Goal: Information Seeking & Learning: Learn about a topic

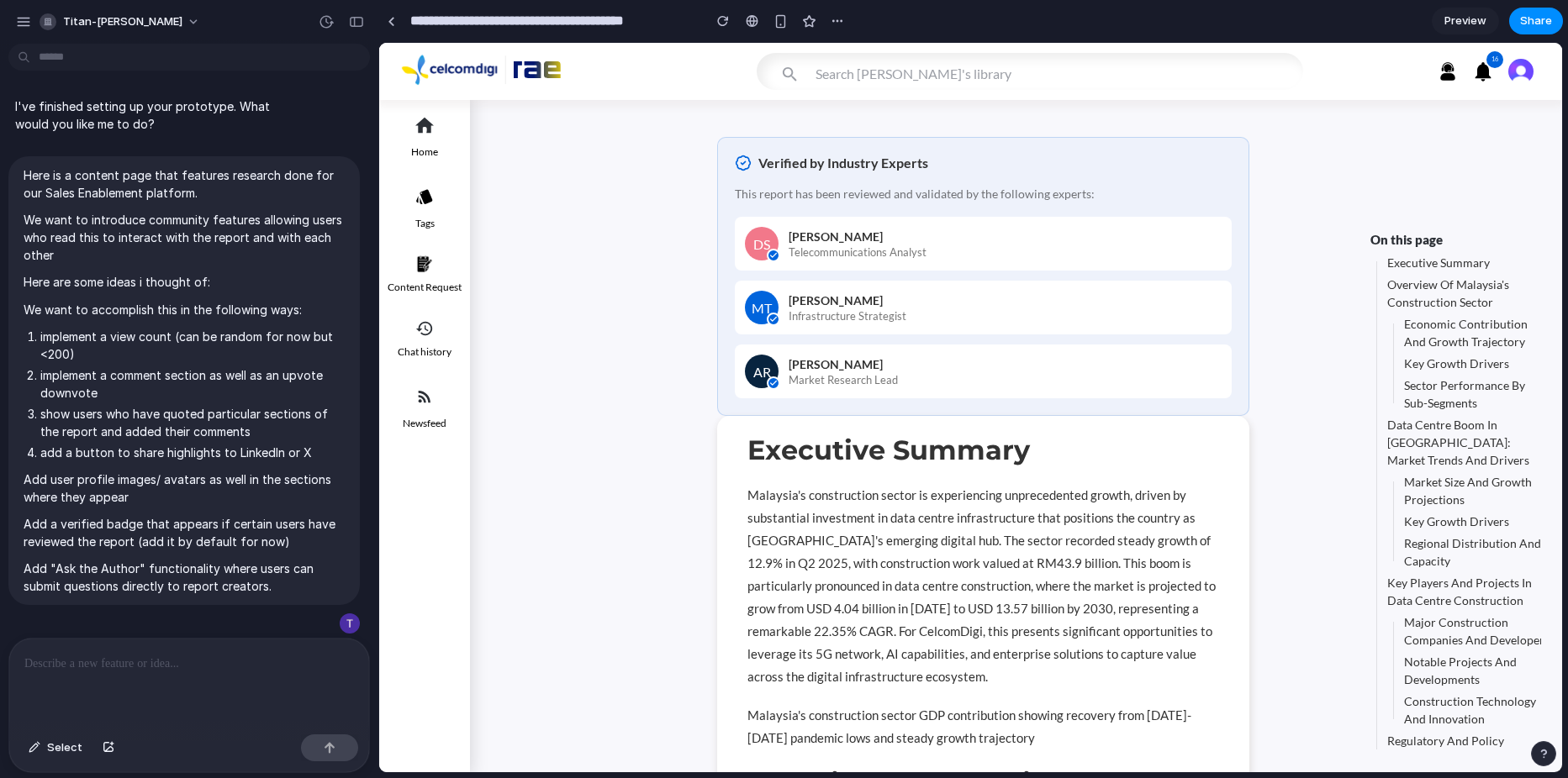
scroll to position [639, 0]
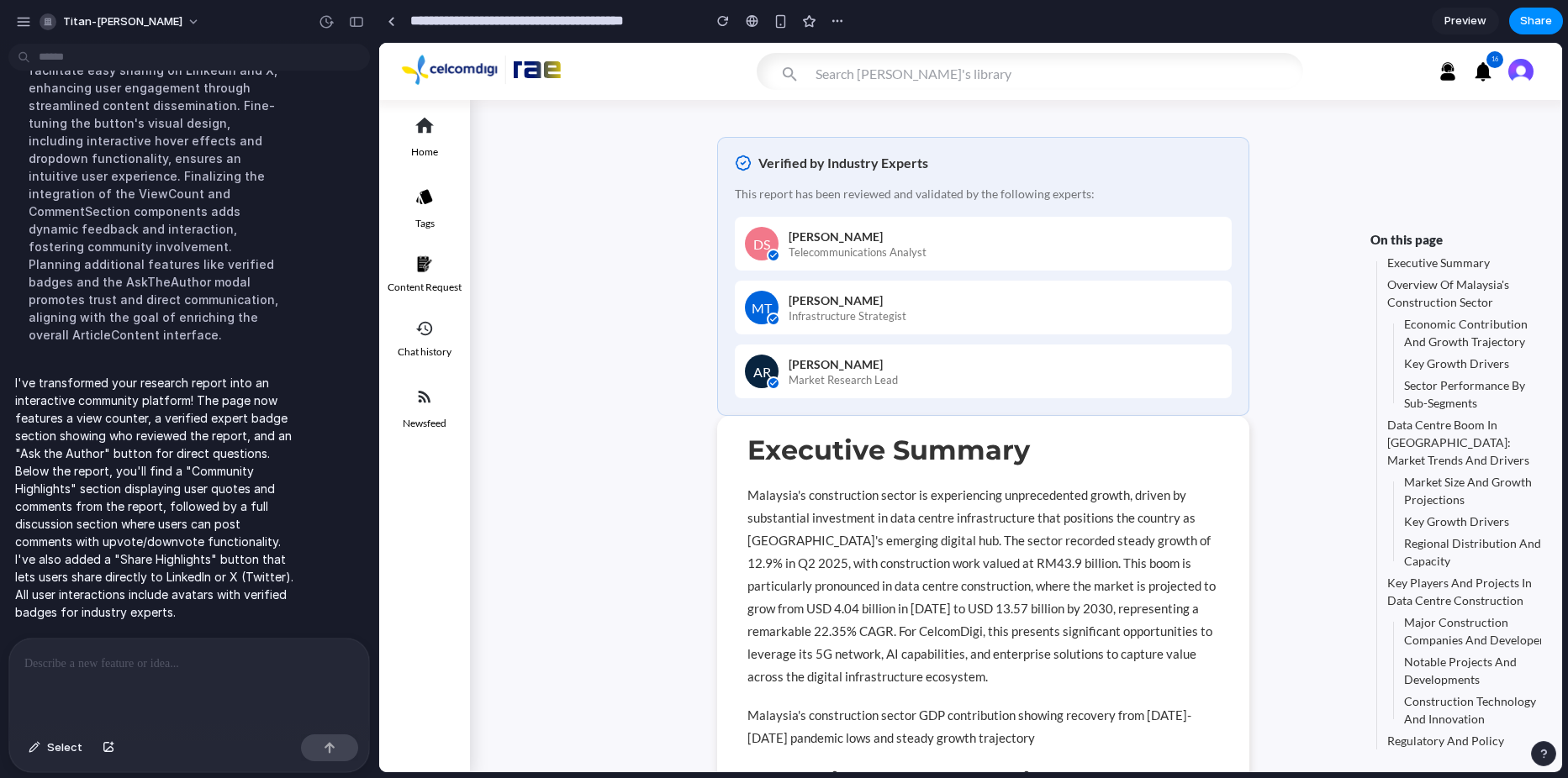
click at [387, 23] on div at bounding box center [391, 21] width 8 height 9
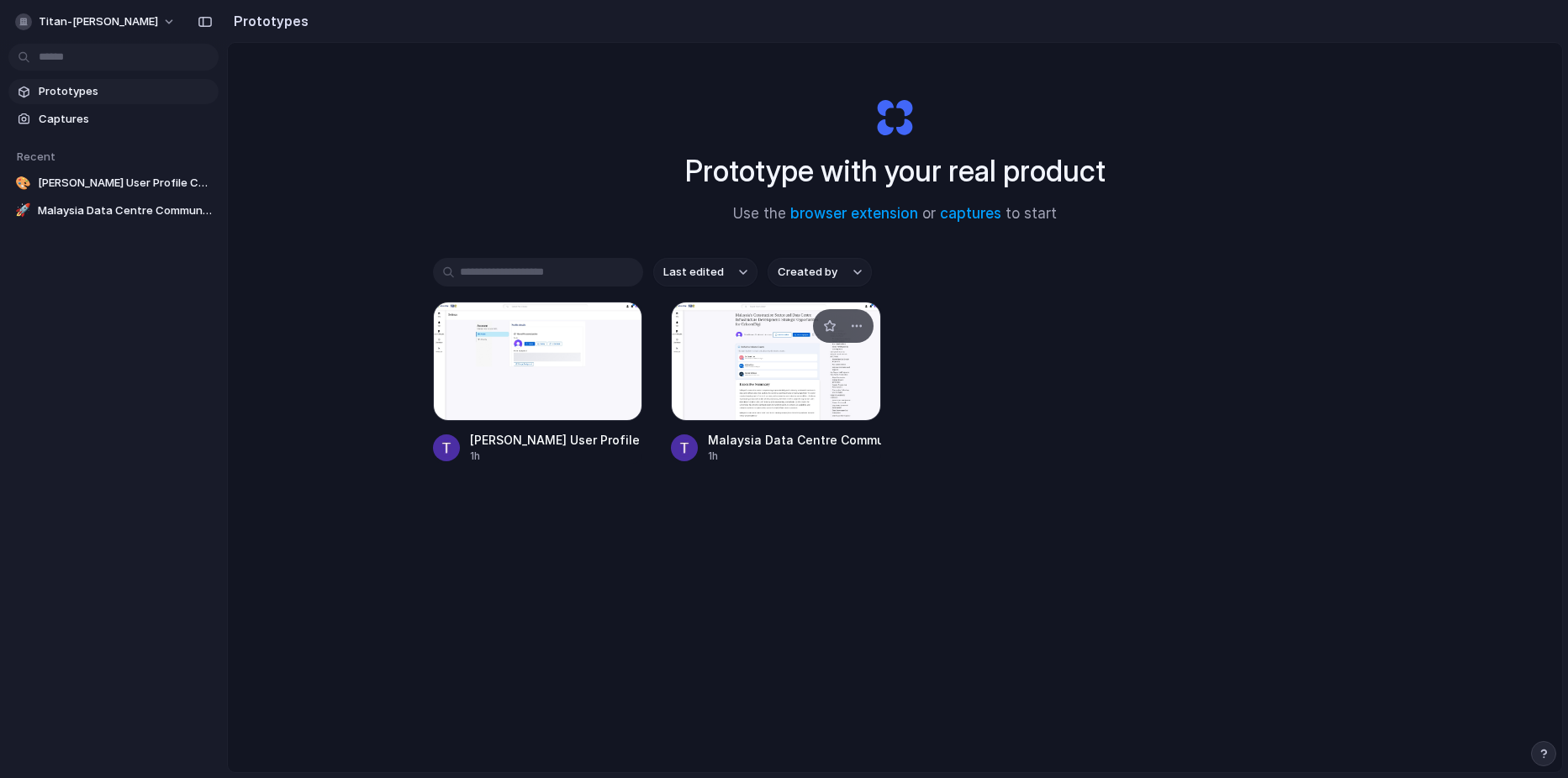
click at [772, 398] on div at bounding box center [776, 361] width 210 height 119
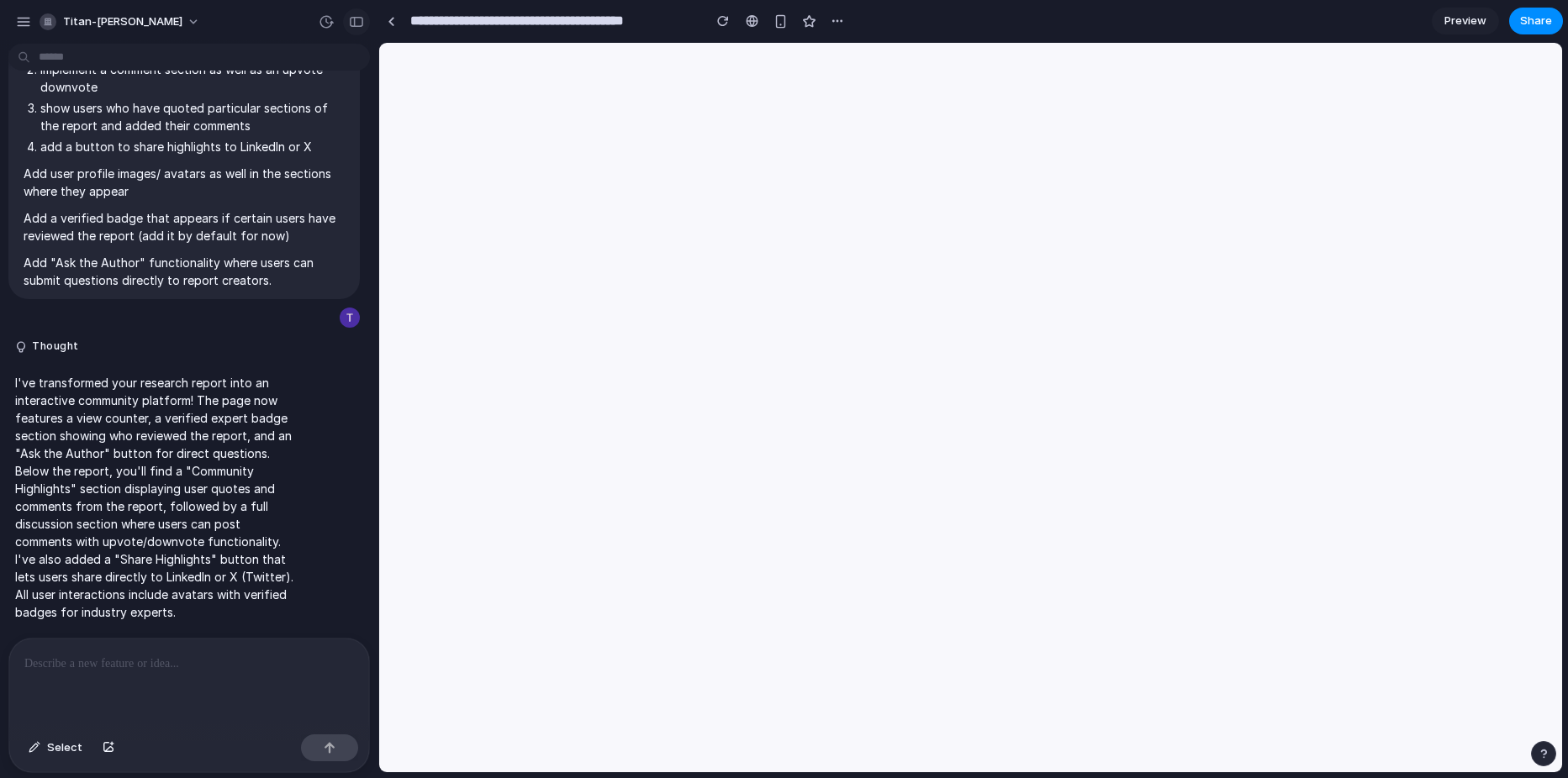
click at [359, 27] on div "button" at bounding box center [356, 21] width 15 height 11
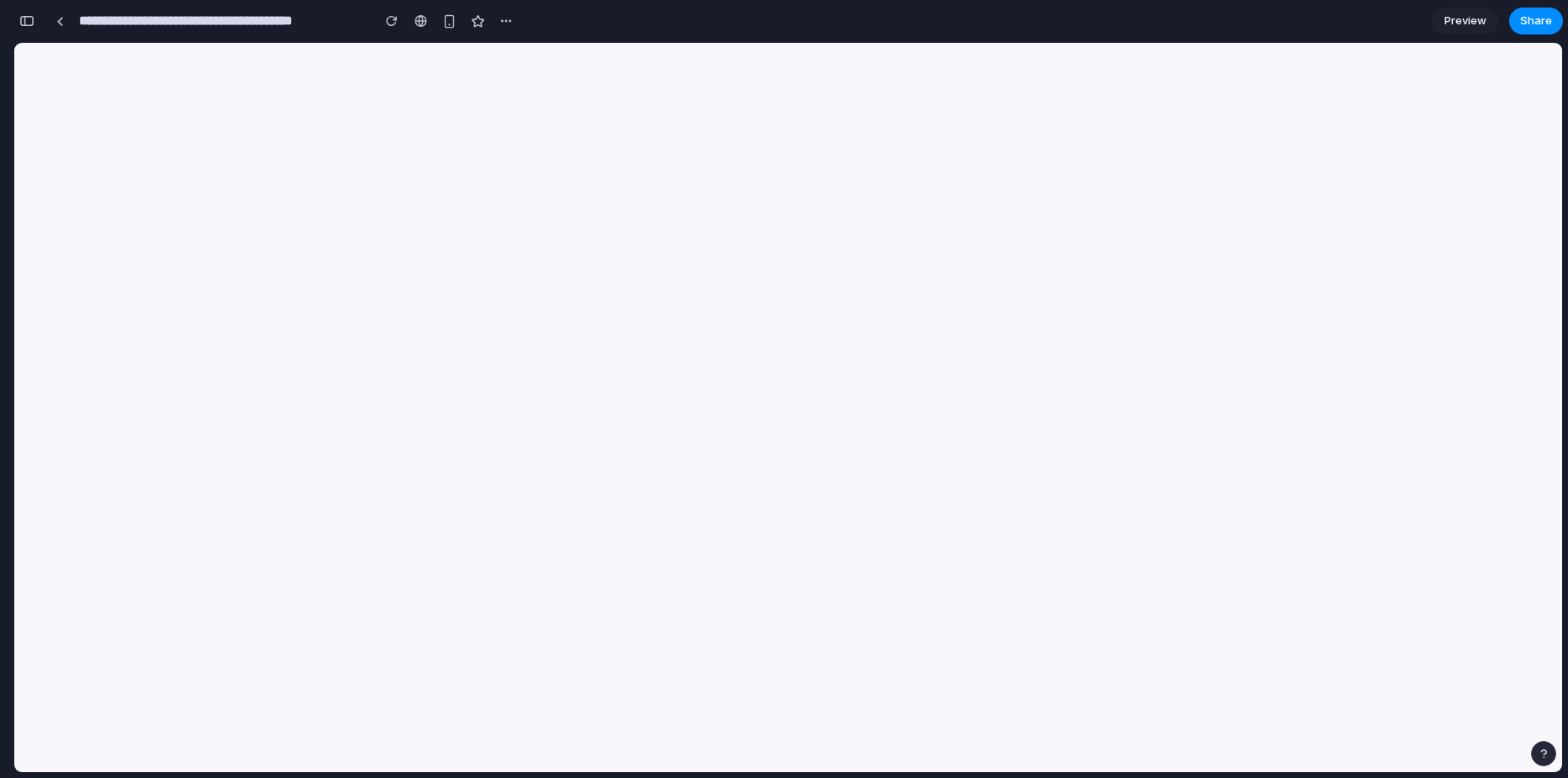
scroll to position [1054, 0]
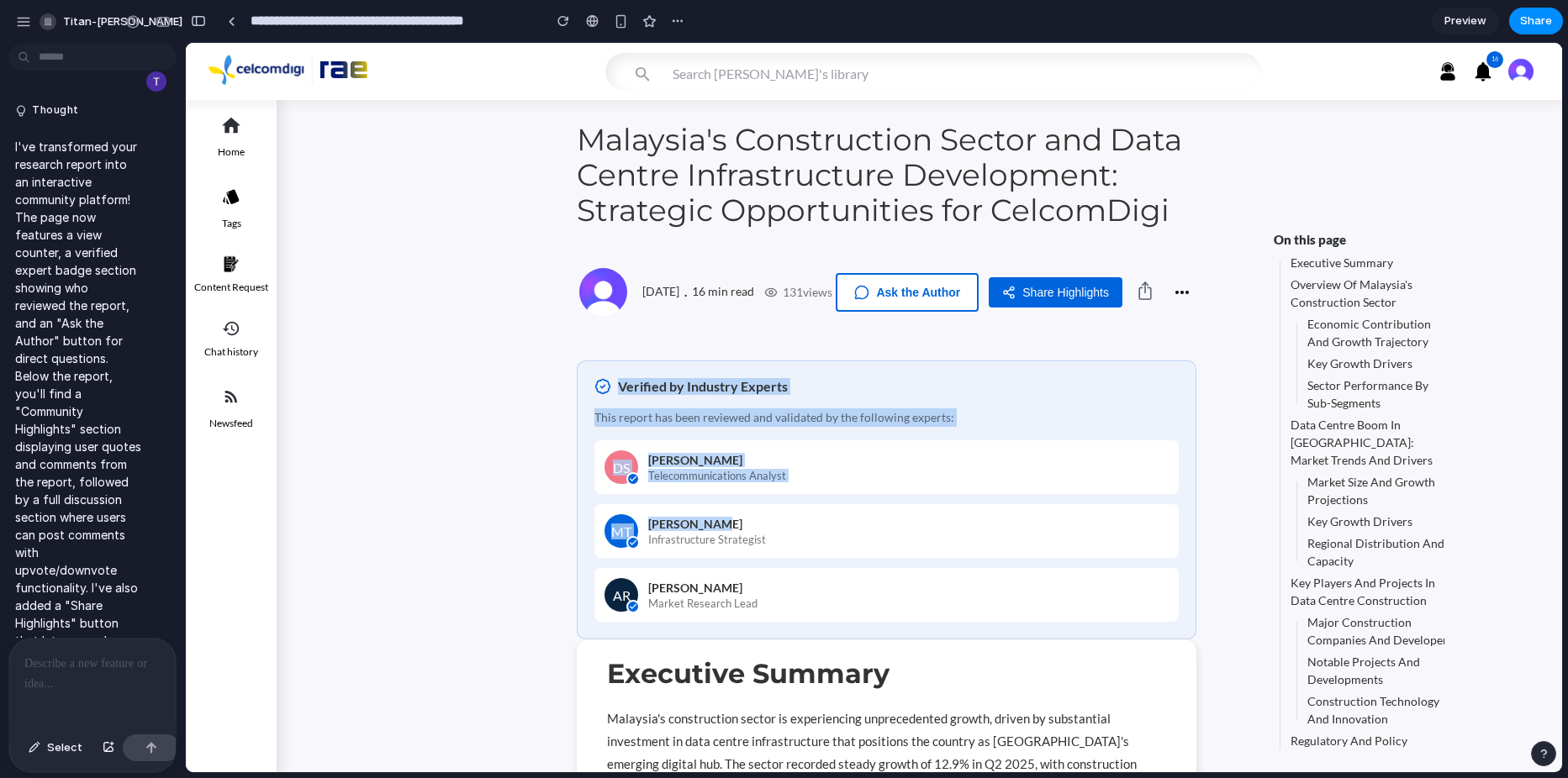
drag, startPoint x: 591, startPoint y: 385, endPoint x: 910, endPoint y: 503, distance: 340.1
click at [910, 503] on div "Verified by Industry Experts This report has been reviewed and validated by the…" at bounding box center [886, 500] width 620 height 279
drag, startPoint x: 910, startPoint y: 503, endPoint x: 714, endPoint y: 406, distance: 218.7
click at [714, 407] on div "Verified by Industry Experts This report has been reviewed and validated by the…" at bounding box center [886, 500] width 620 height 279
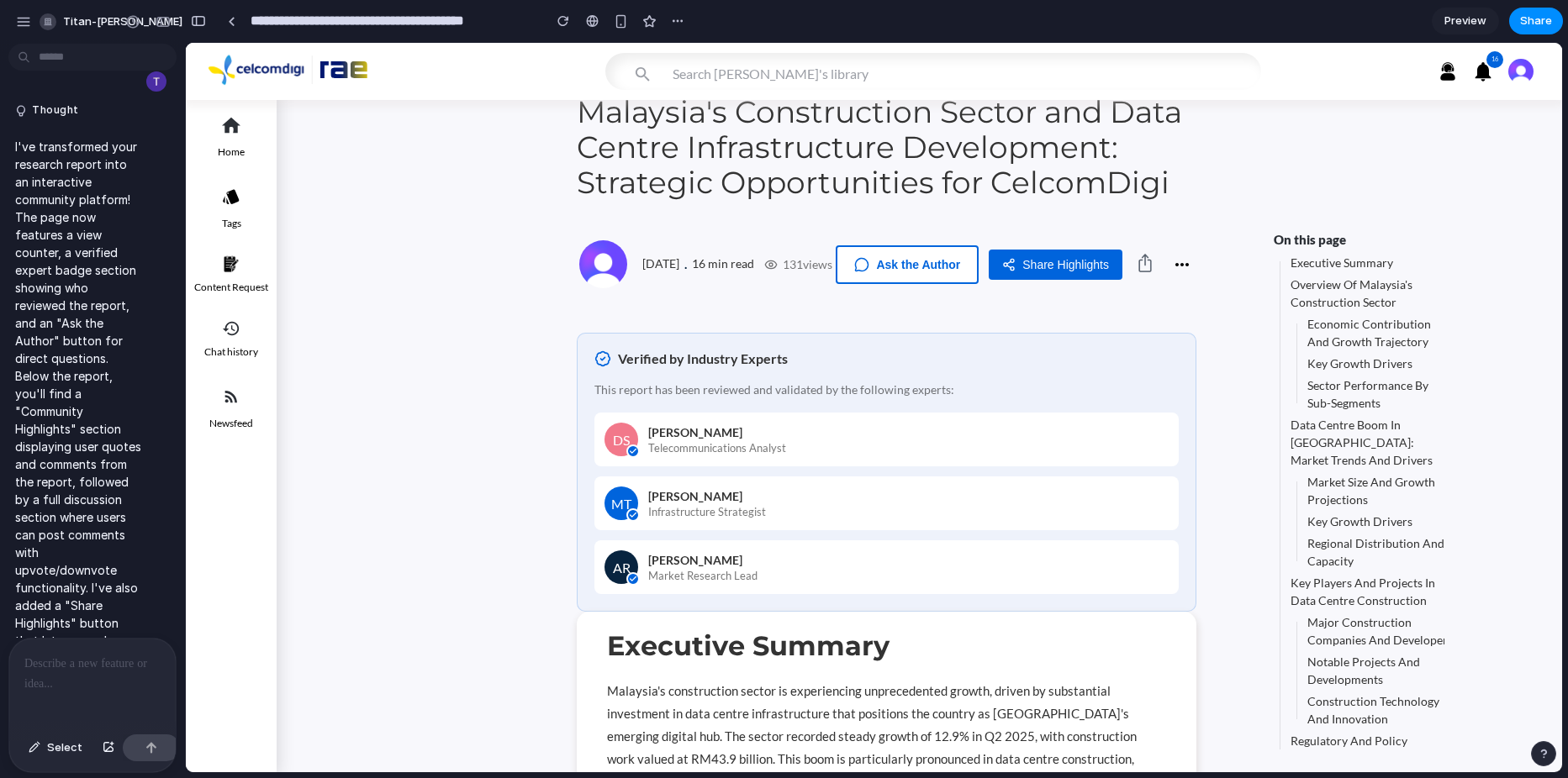
scroll to position [0, 0]
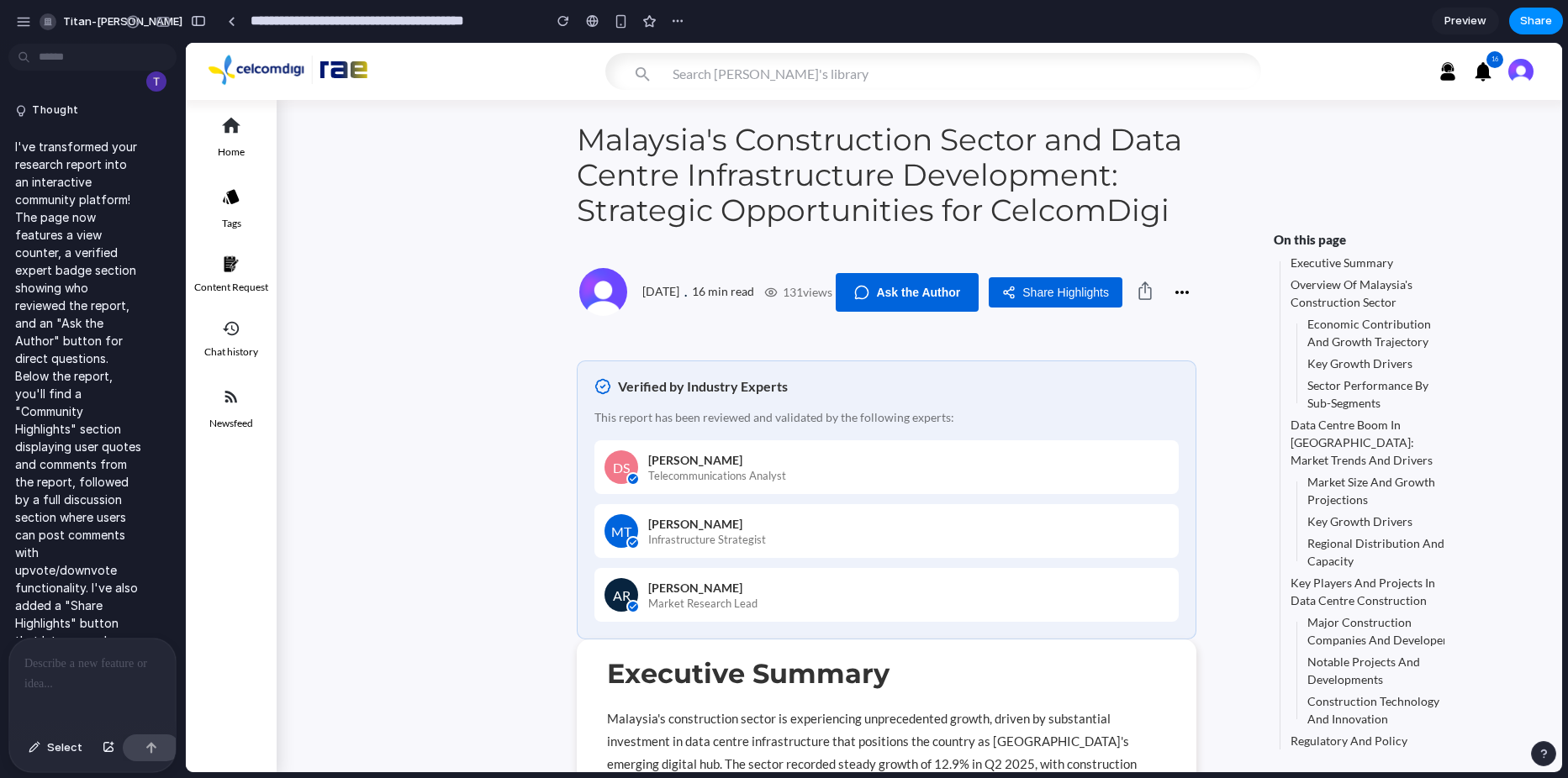
click at [892, 306] on button "Ask the Author" at bounding box center [907, 293] width 143 height 39
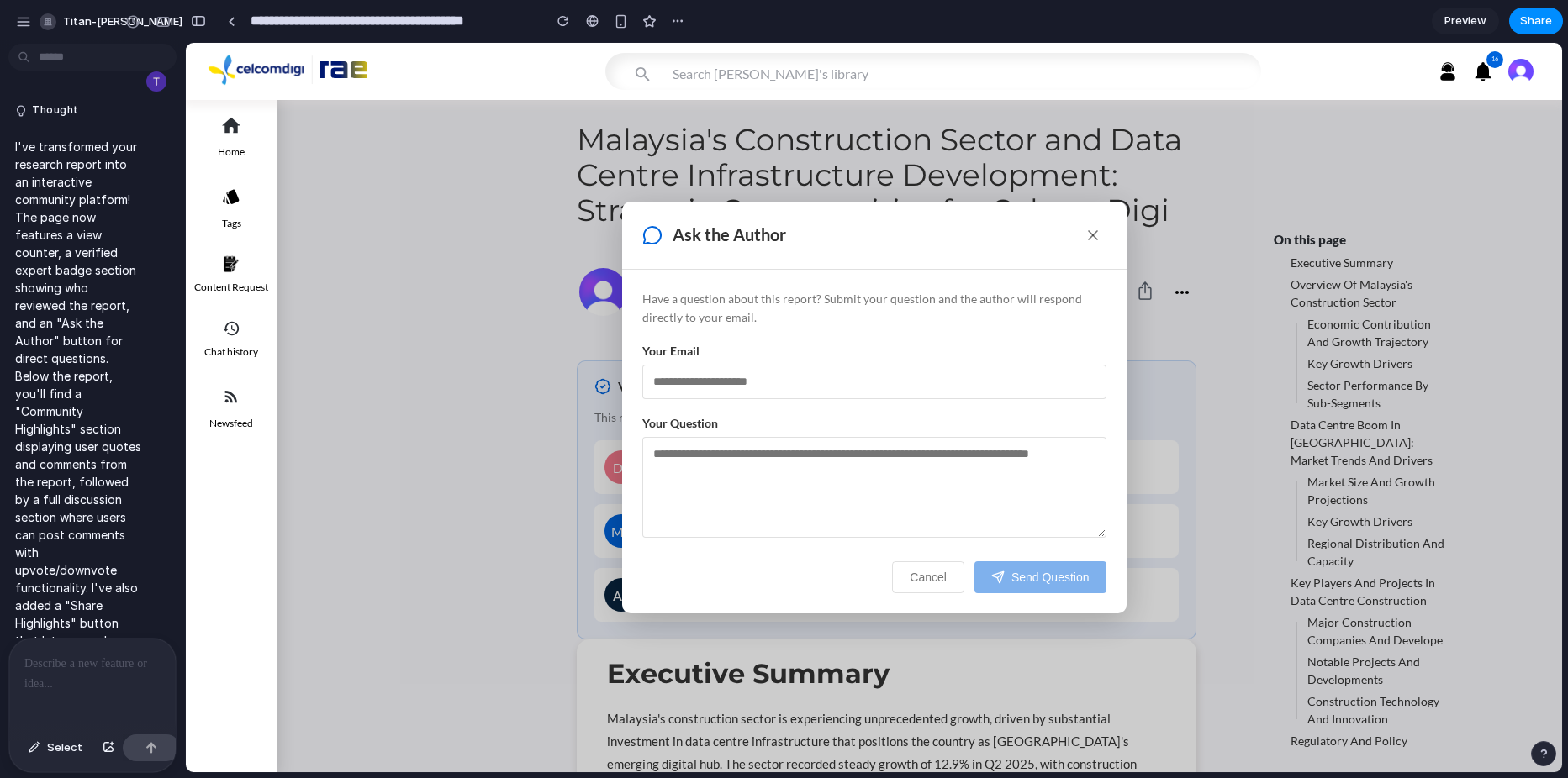
click at [706, 467] on textarea "Your Question" at bounding box center [874, 487] width 464 height 101
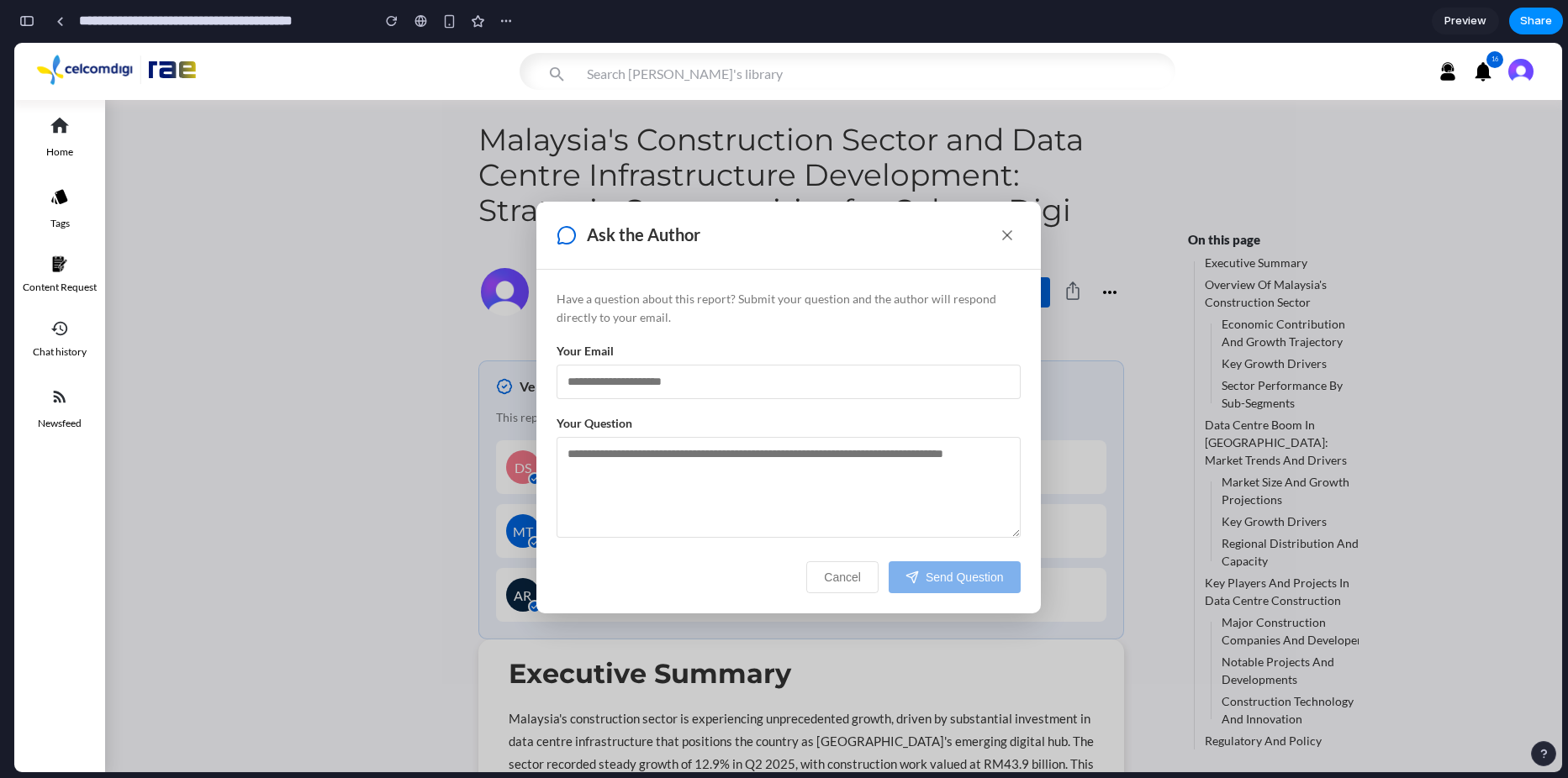
click at [835, 585] on button "Cancel" at bounding box center [843, 577] width 73 height 32
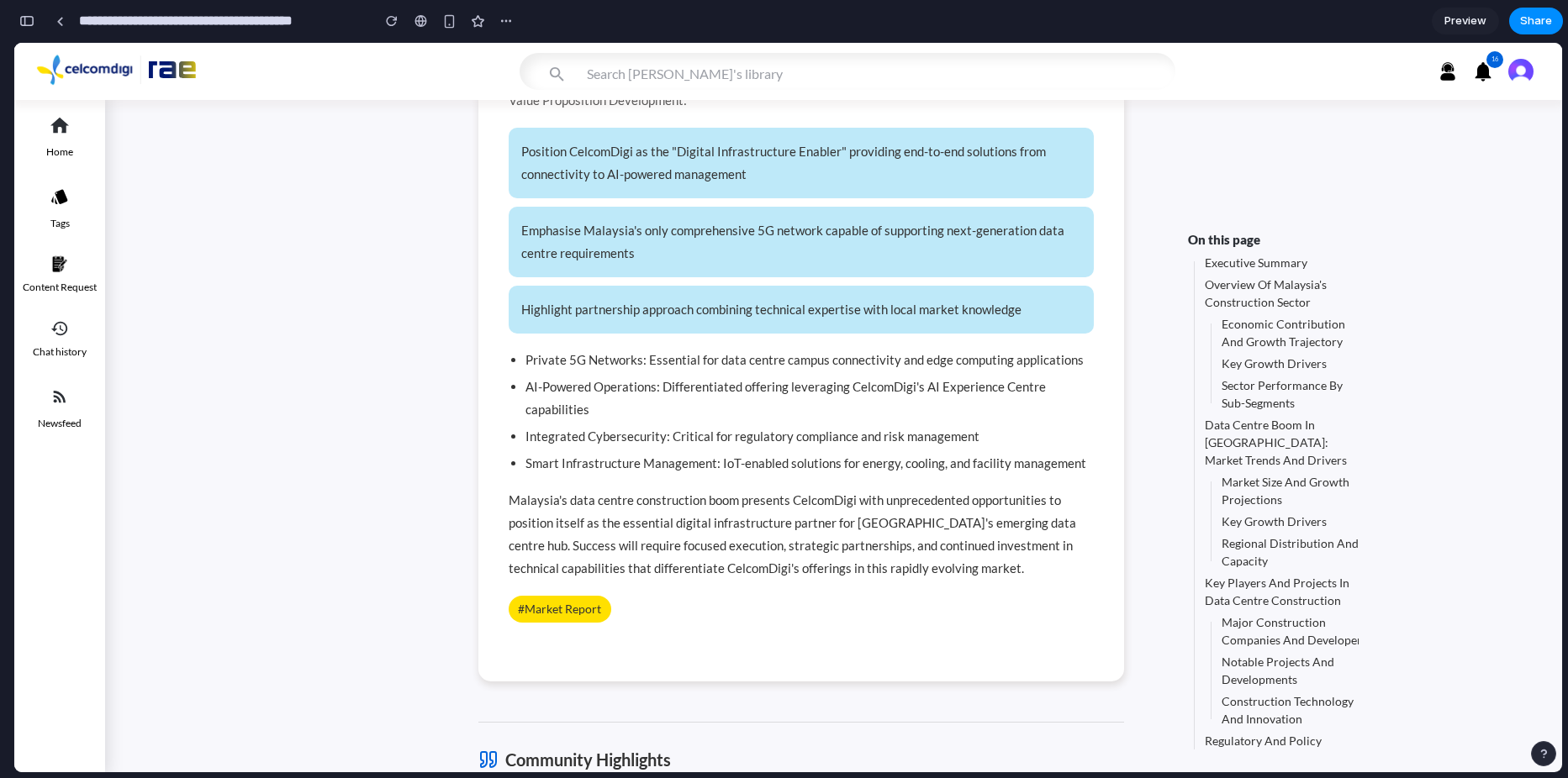
scroll to position [11987, 0]
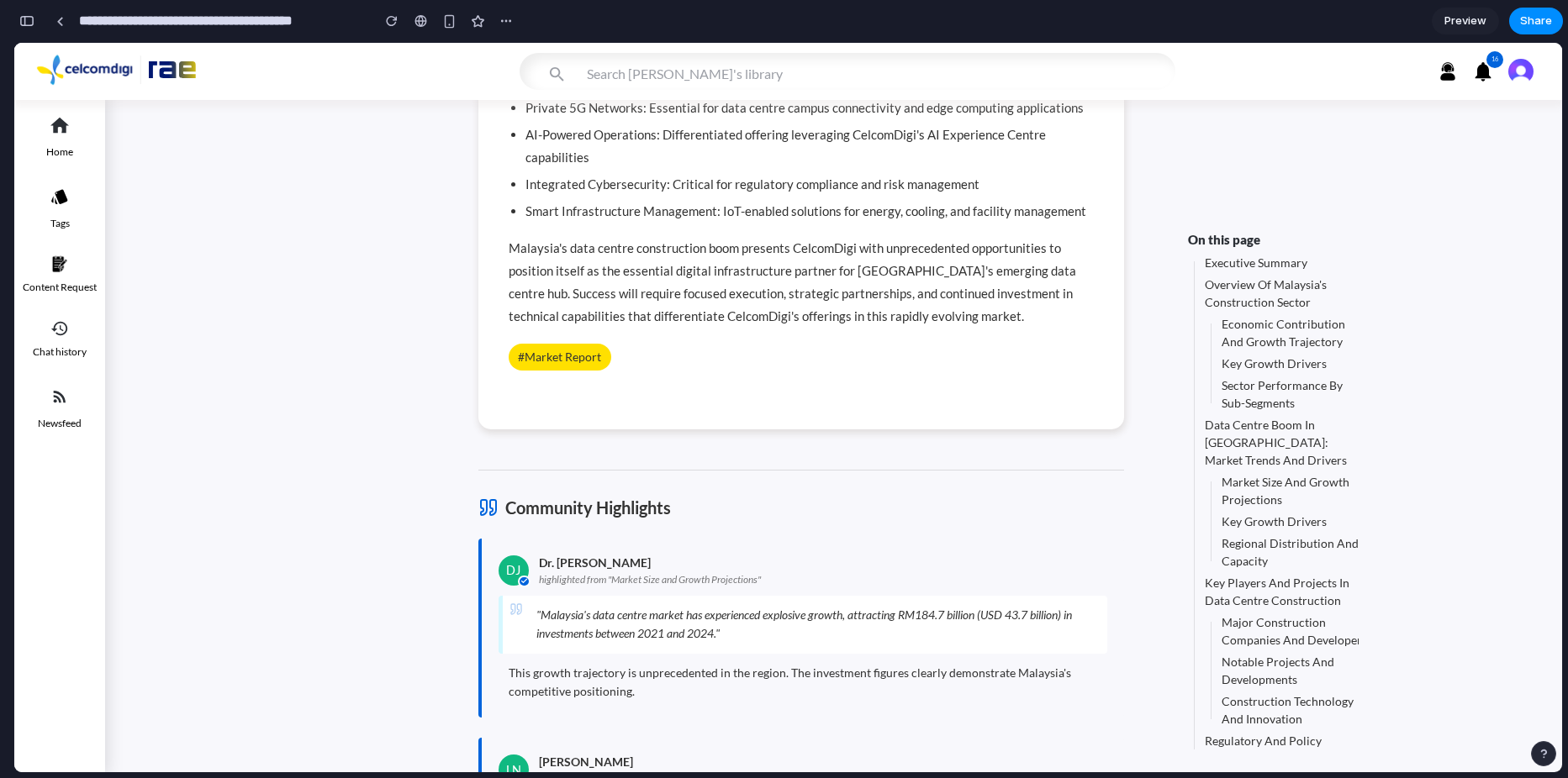
click at [498, 498] on div "Community Highlights" at bounding box center [801, 508] width 646 height 21
drag, startPoint x: 521, startPoint y: 385, endPoint x: 676, endPoint y: 424, distance: 159.8
click at [676, 538] on div "DJ Dr. James Wong highlighted from " Market Size and Growth Projections " " Mal…" at bounding box center [801, 628] width 646 height 179
drag, startPoint x: 676, startPoint y: 424, endPoint x: 569, endPoint y: 470, distance: 116.5
click at [569, 664] on div "This growth trajectory is unprecedented in the region. The investment figures c…" at bounding box center [803, 683] width 608 height 38
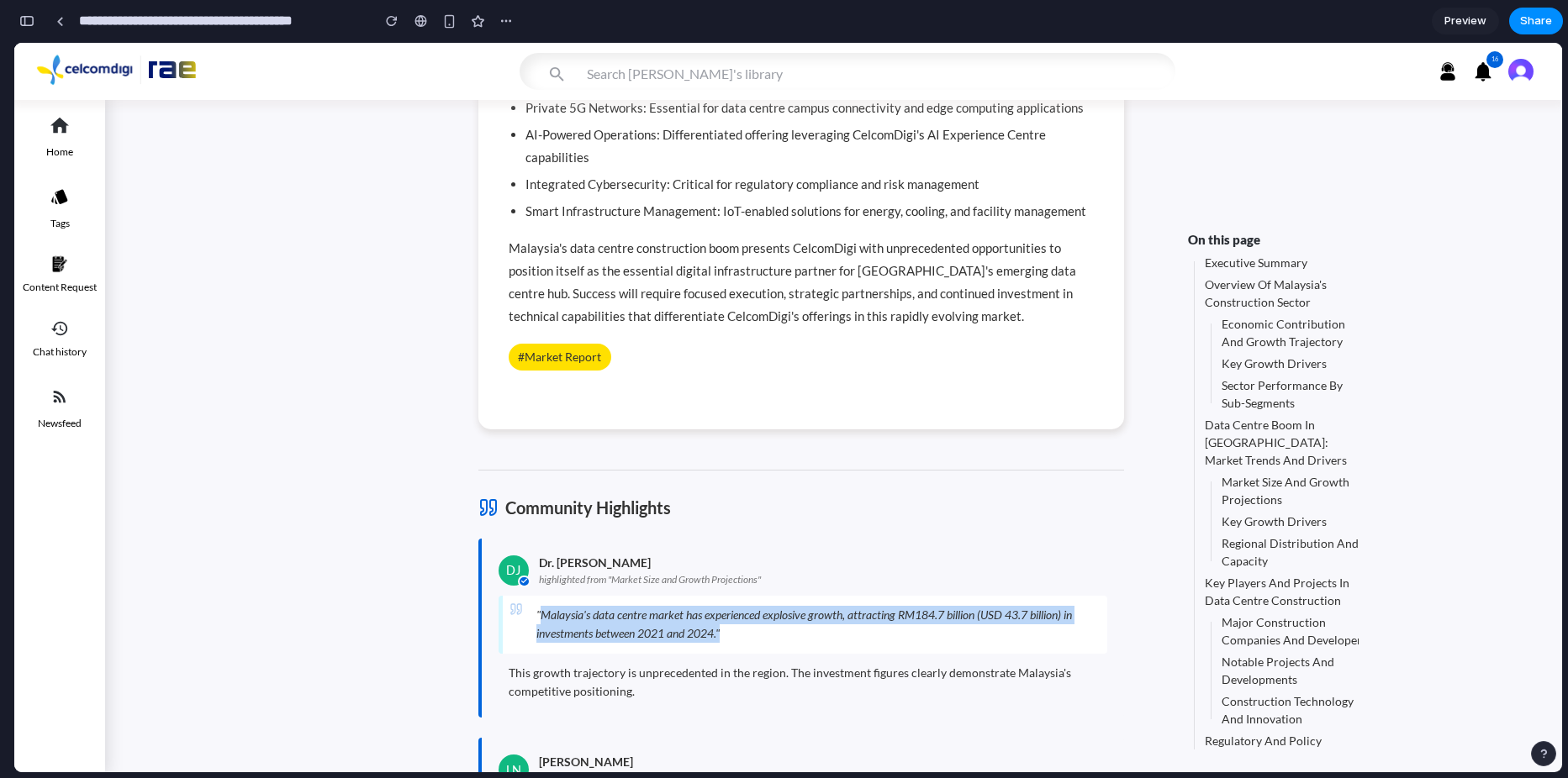
drag, startPoint x: 539, startPoint y: 426, endPoint x: 784, endPoint y: 446, distance: 245.8
click at [784, 606] on div "" Malaysia's data centre market has experienced explosive growth, attracting RM…" at bounding box center [805, 624] width 577 height 38
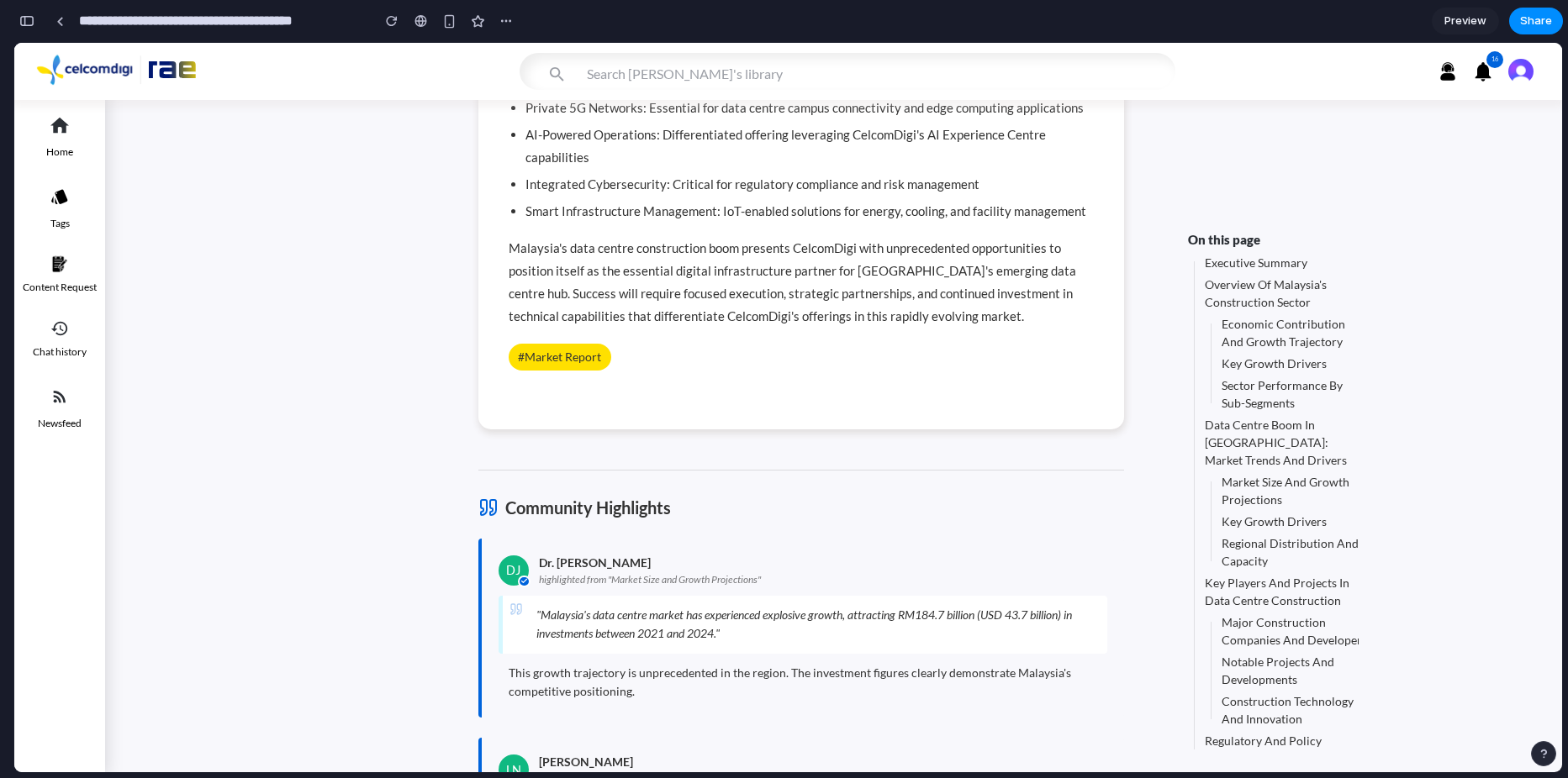
drag, startPoint x: 784, startPoint y: 446, endPoint x: 551, endPoint y: 535, distance: 249.4
click at [543, 755] on div "Lisa Nguyen" at bounding box center [822, 762] width 569 height 14
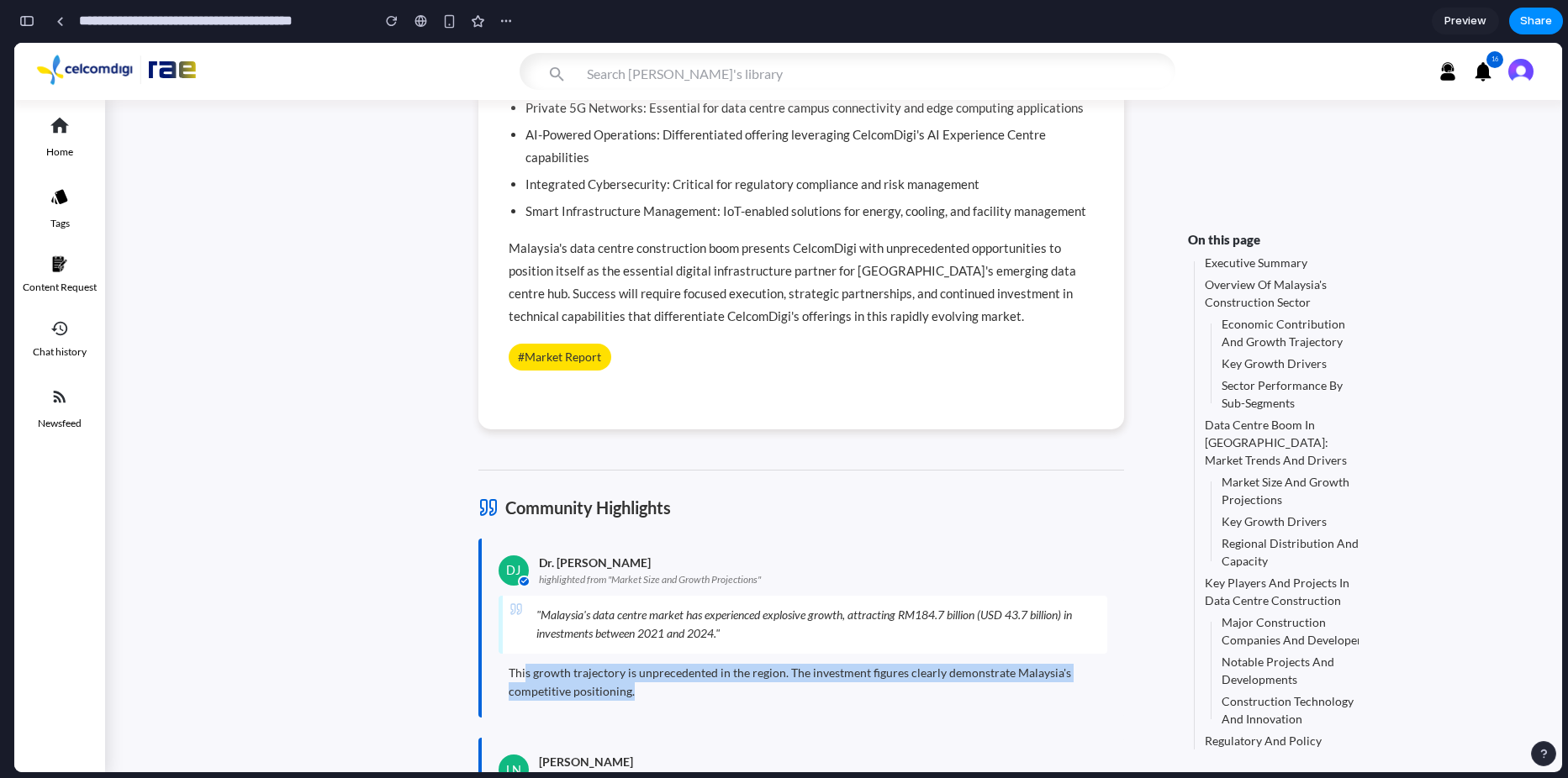
drag, startPoint x: 646, startPoint y: 500, endPoint x: 522, endPoint y: 473, distance: 126.9
click at [522, 664] on div "This growth trajectory is unprecedented in the region. The investment figures c…" at bounding box center [803, 683] width 608 height 38
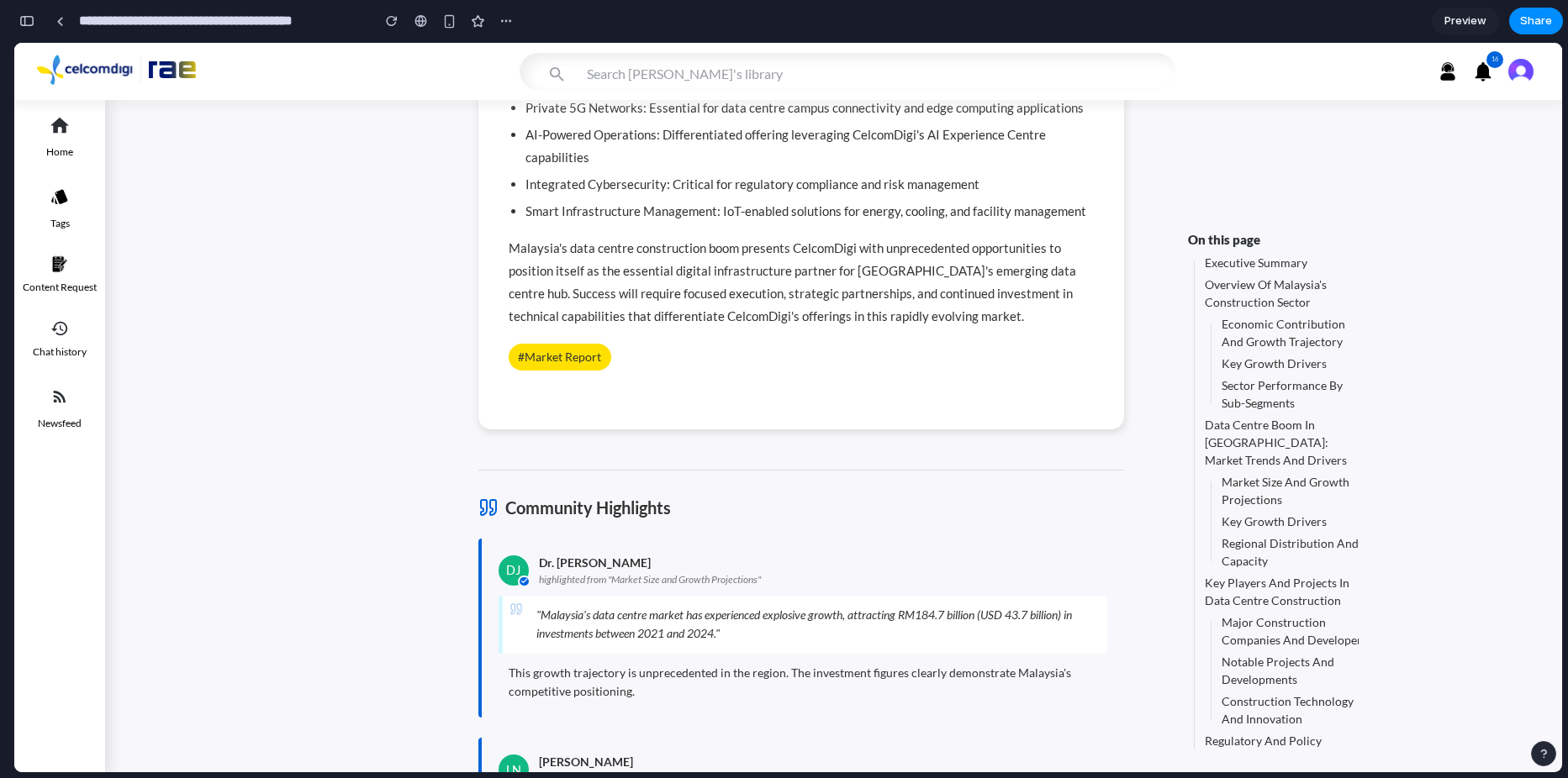
drag, startPoint x: 522, startPoint y: 473, endPoint x: 389, endPoint y: 355, distance: 177.8
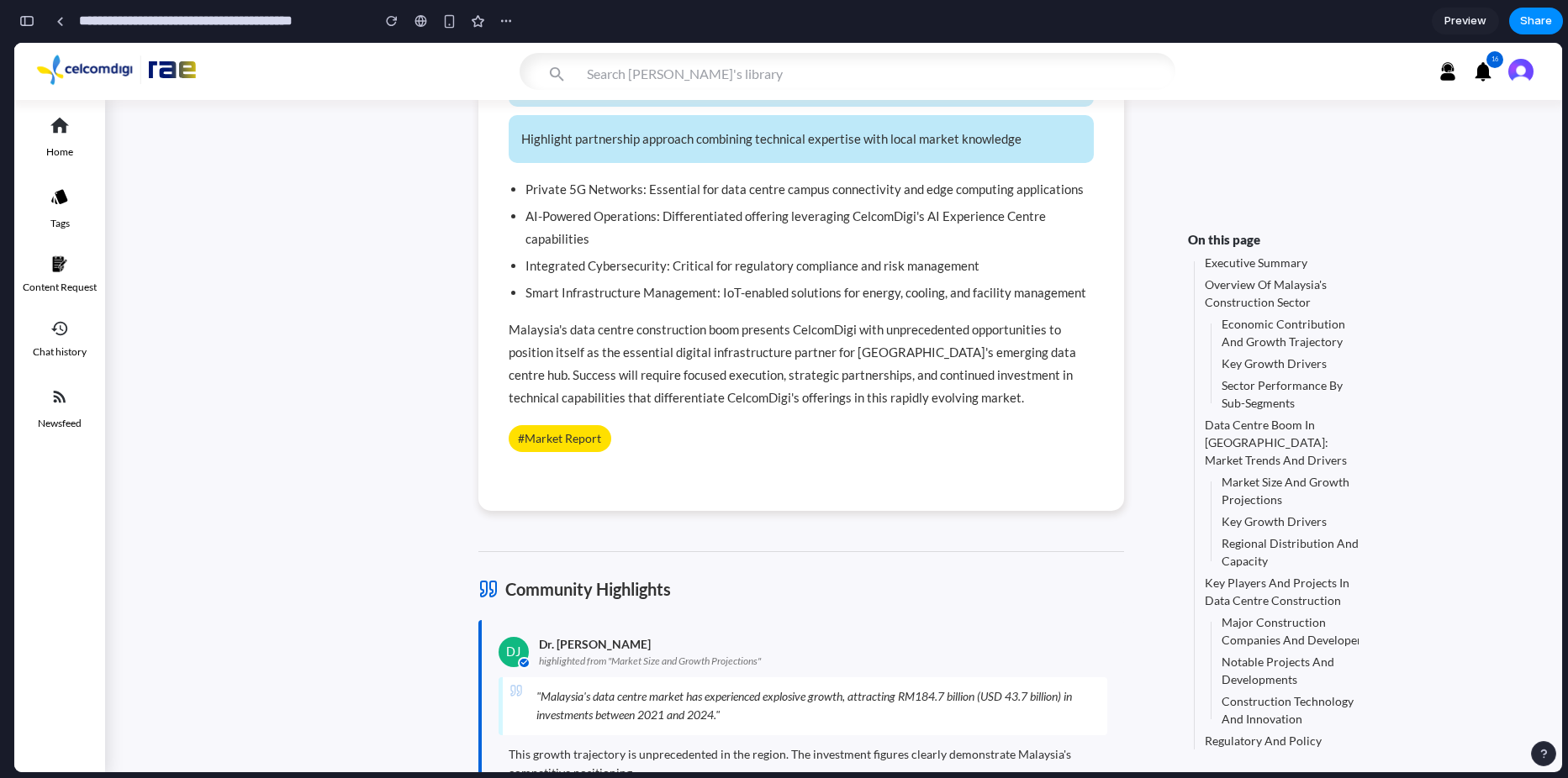
scroll to position [12071, 0]
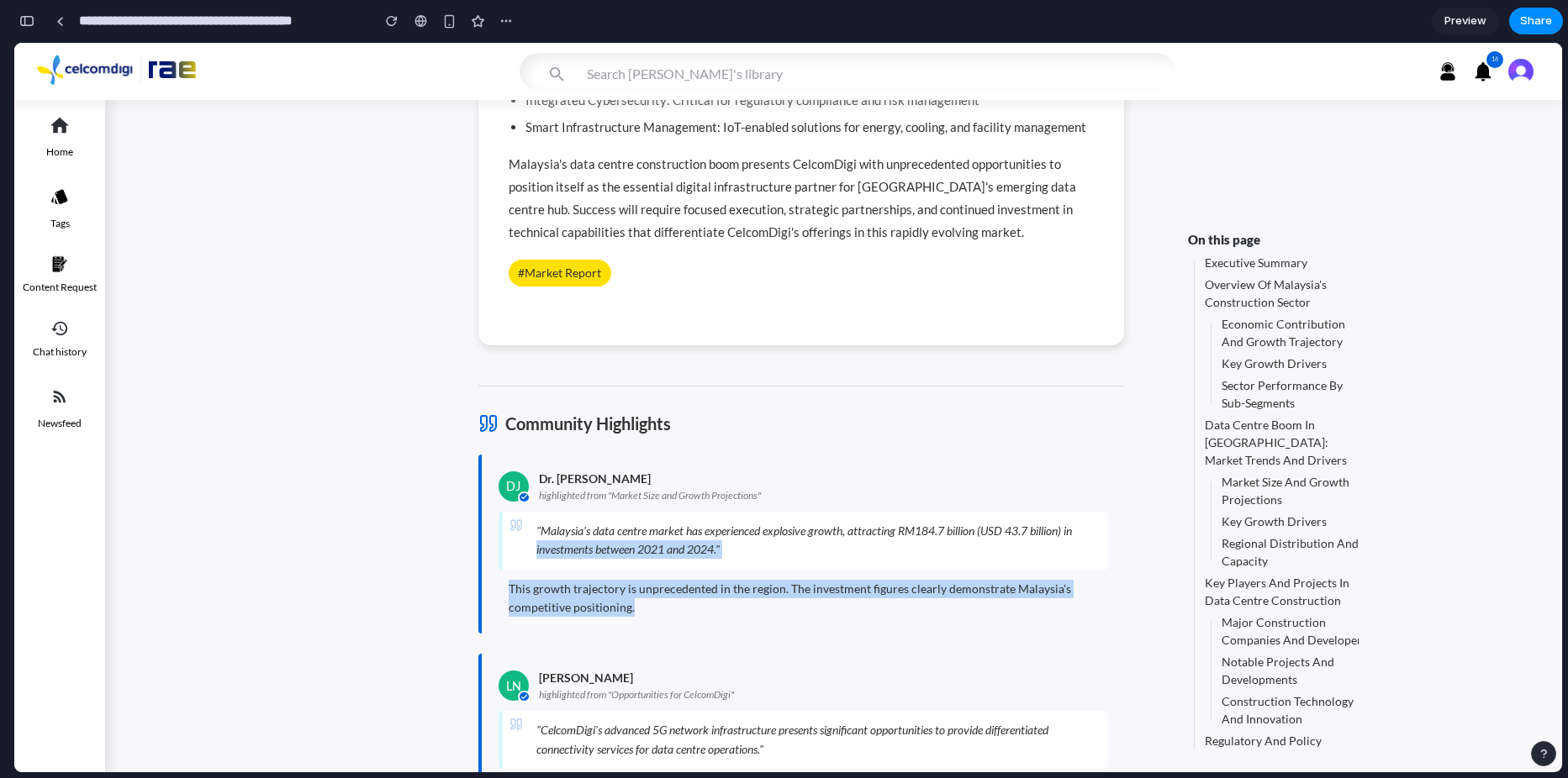
drag, startPoint x: 639, startPoint y: 416, endPoint x: 516, endPoint y: 375, distance: 129.7
click at [516, 454] on div "DJ Dr. James Wong highlighted from " Market Size and Growth Projections " " Mal…" at bounding box center [801, 544] width 646 height 179
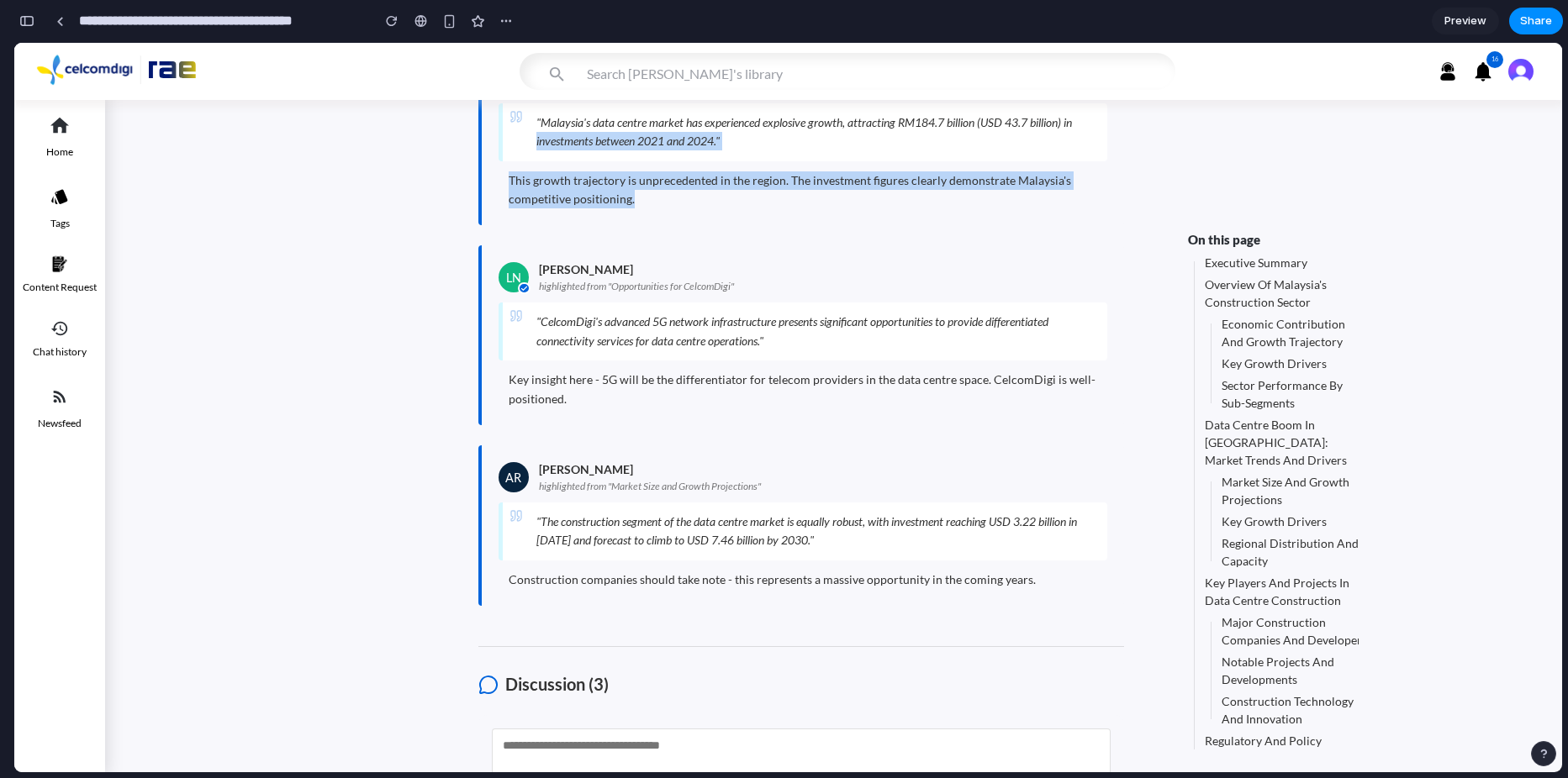
scroll to position [12659, 0]
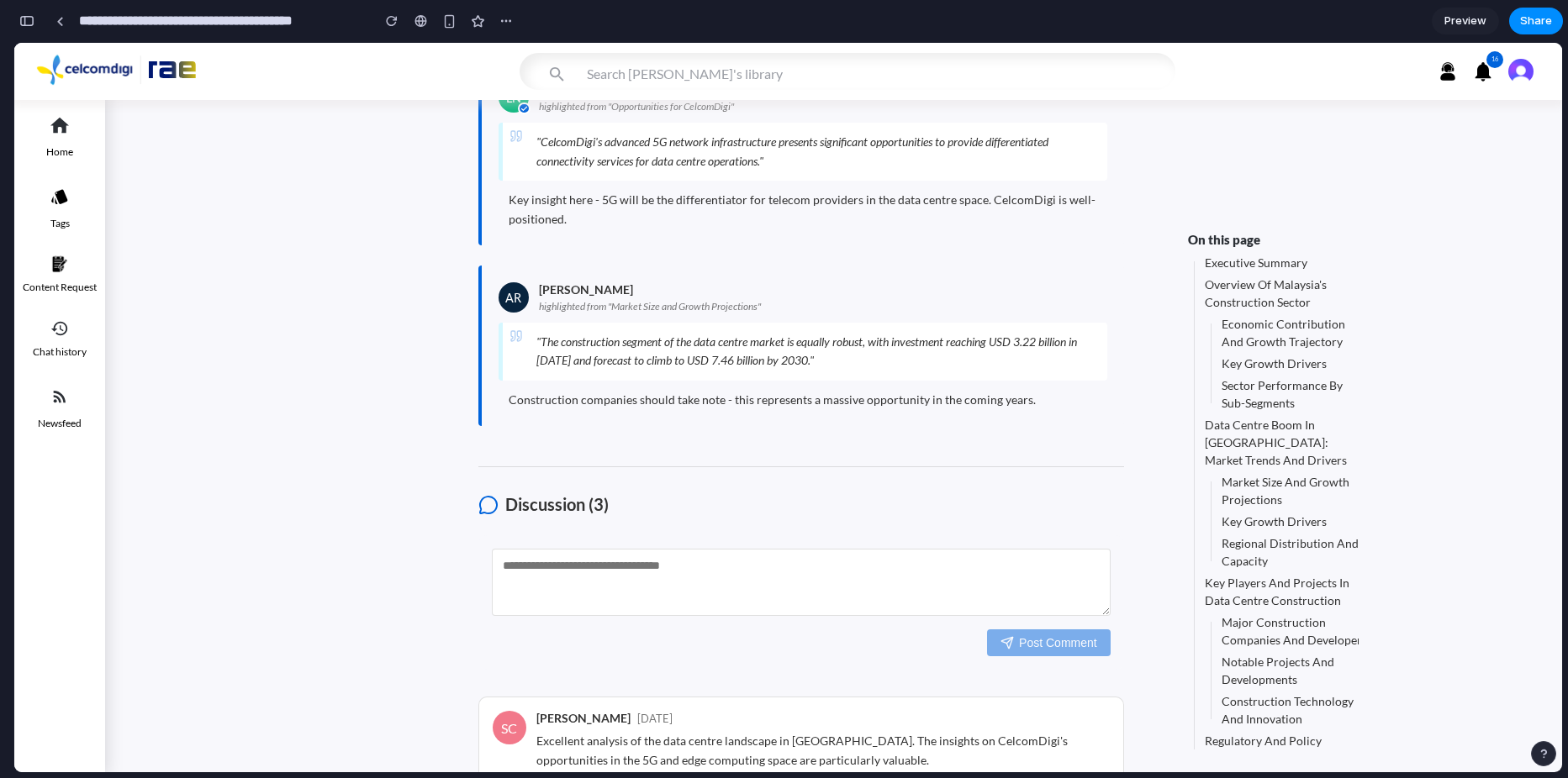
click at [662, 549] on textarea at bounding box center [801, 583] width 619 height 67
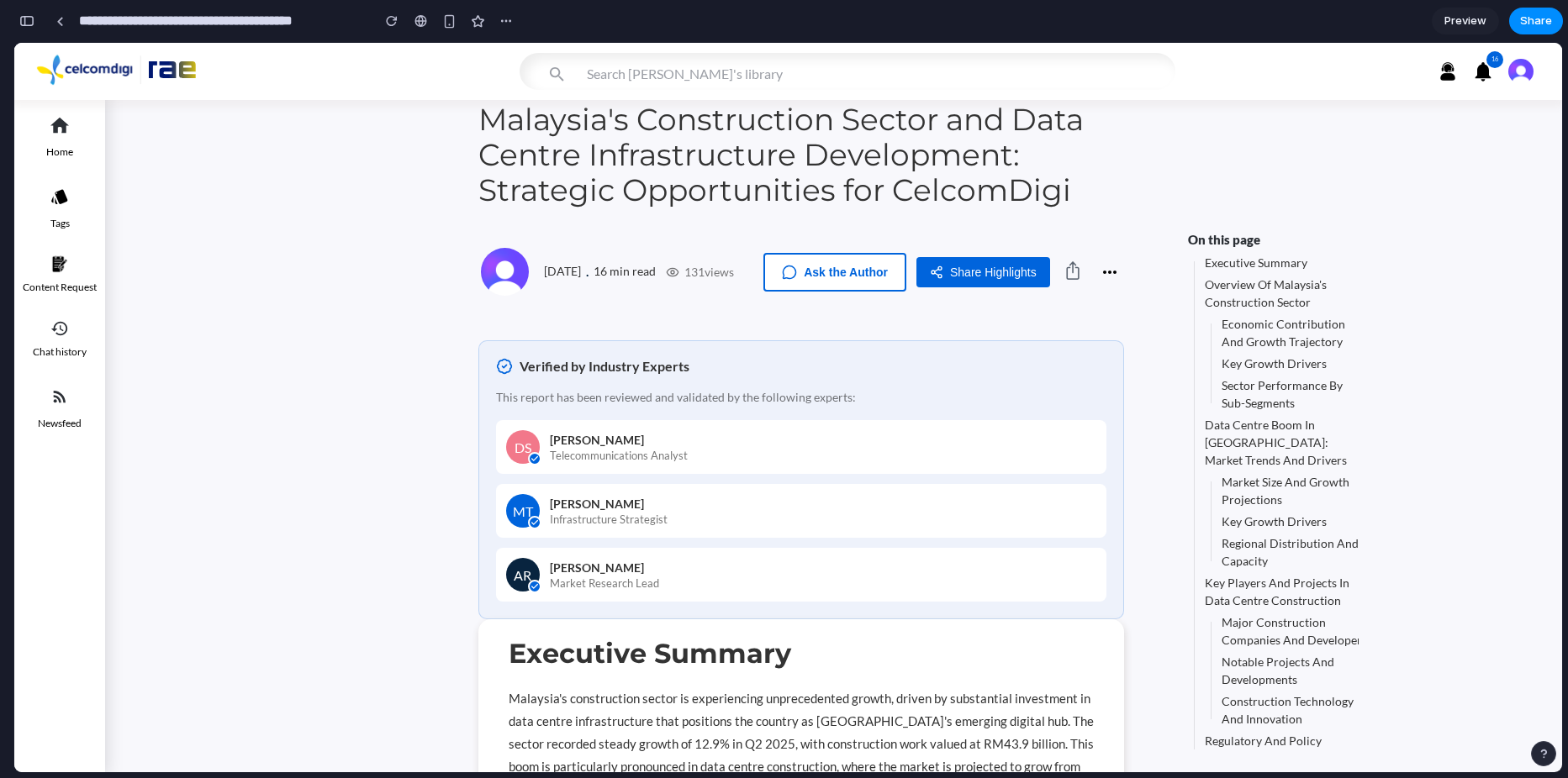
scroll to position [0, 0]
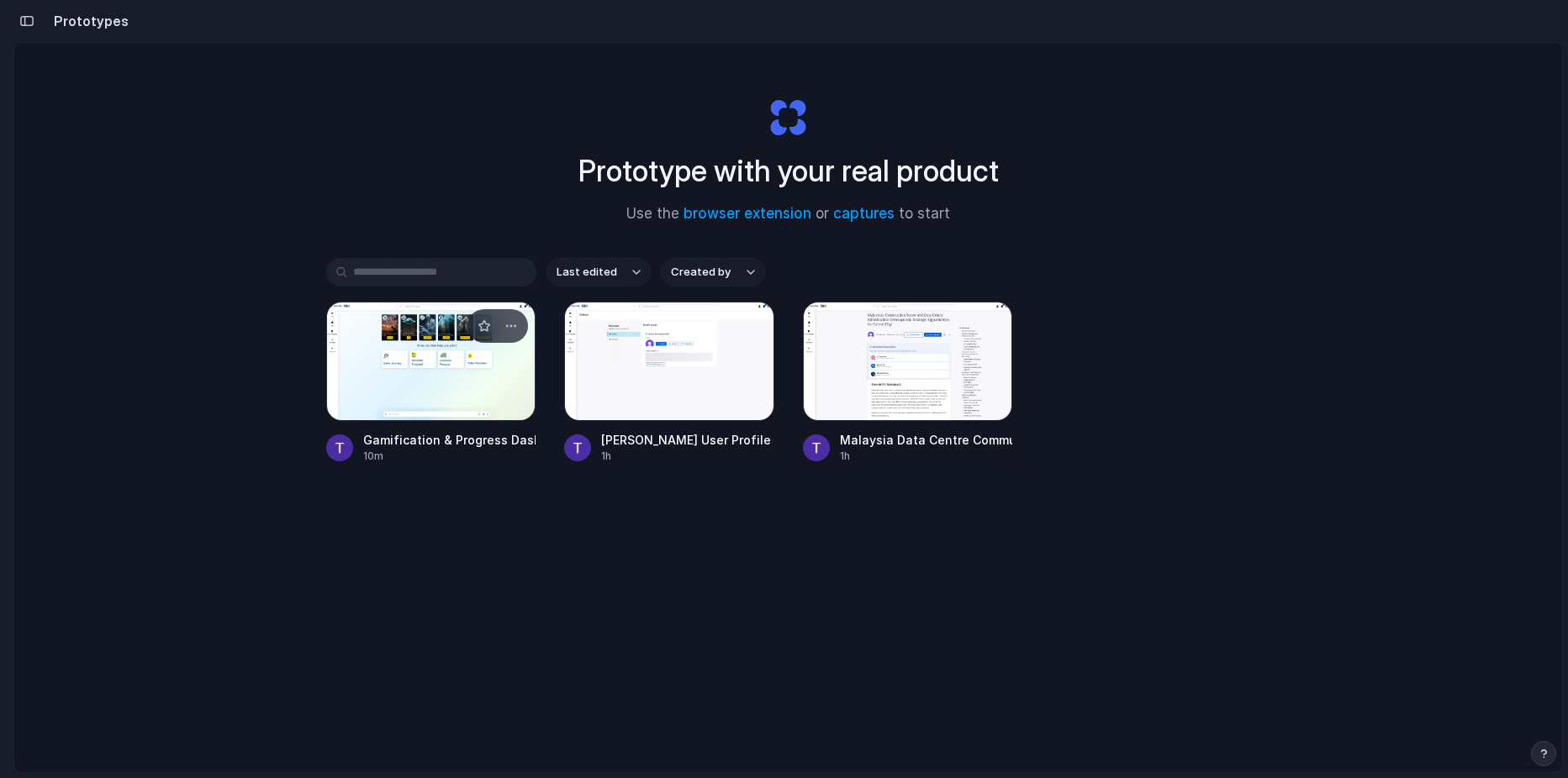
click at [436, 400] on div at bounding box center [432, 361] width 210 height 119
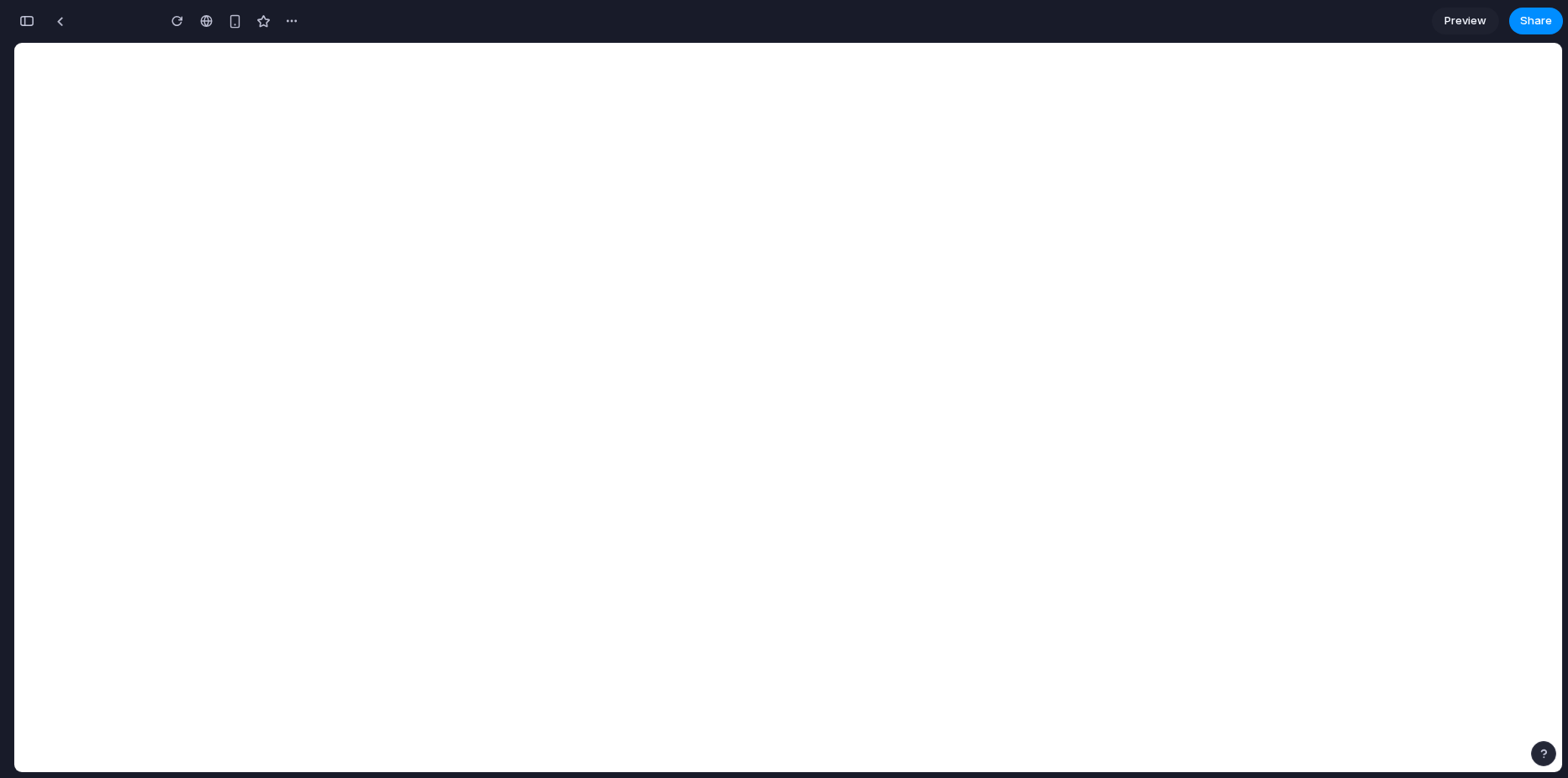
type input "**********"
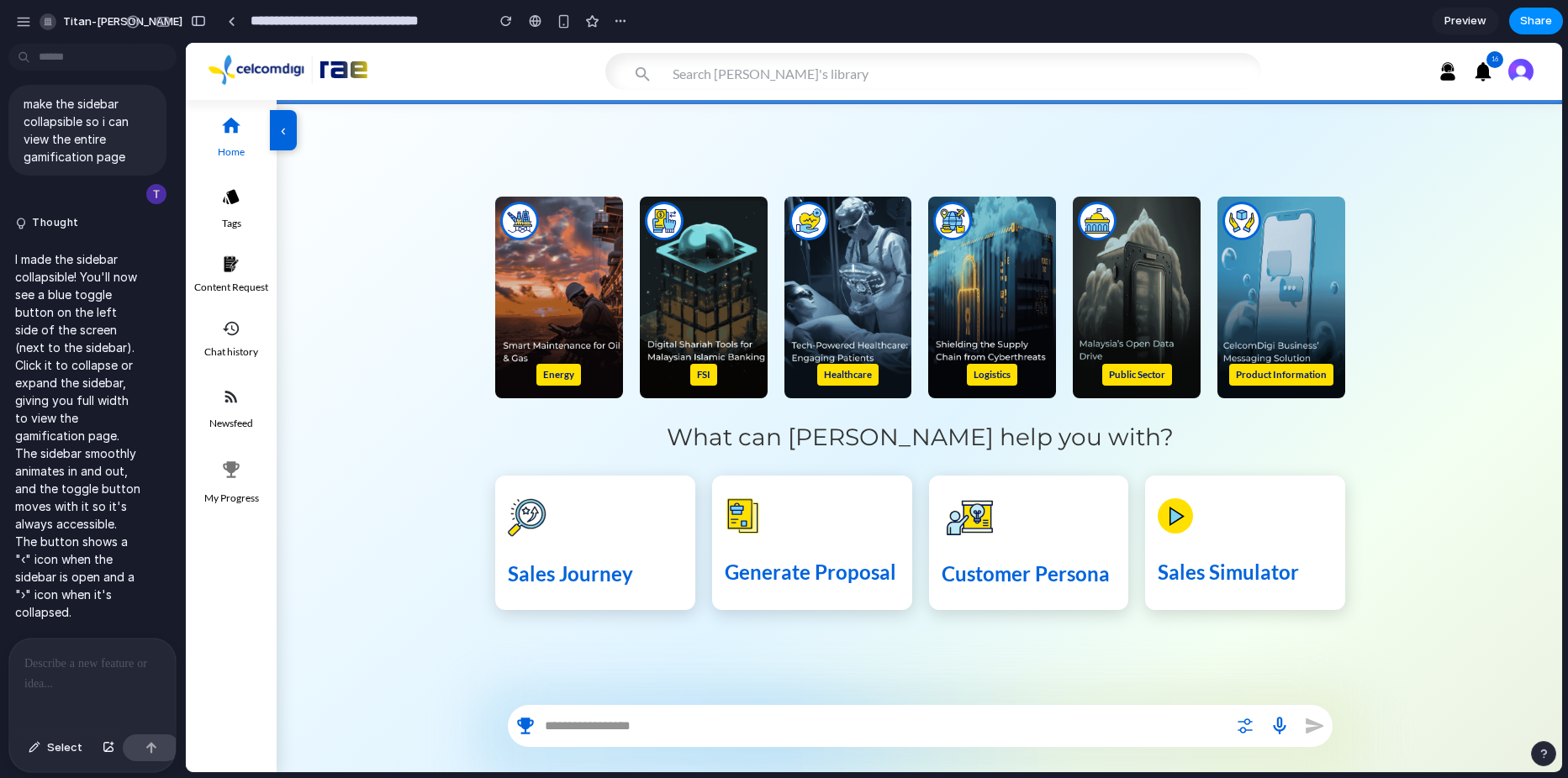
click at [280, 141] on button "‹" at bounding box center [283, 131] width 27 height 41
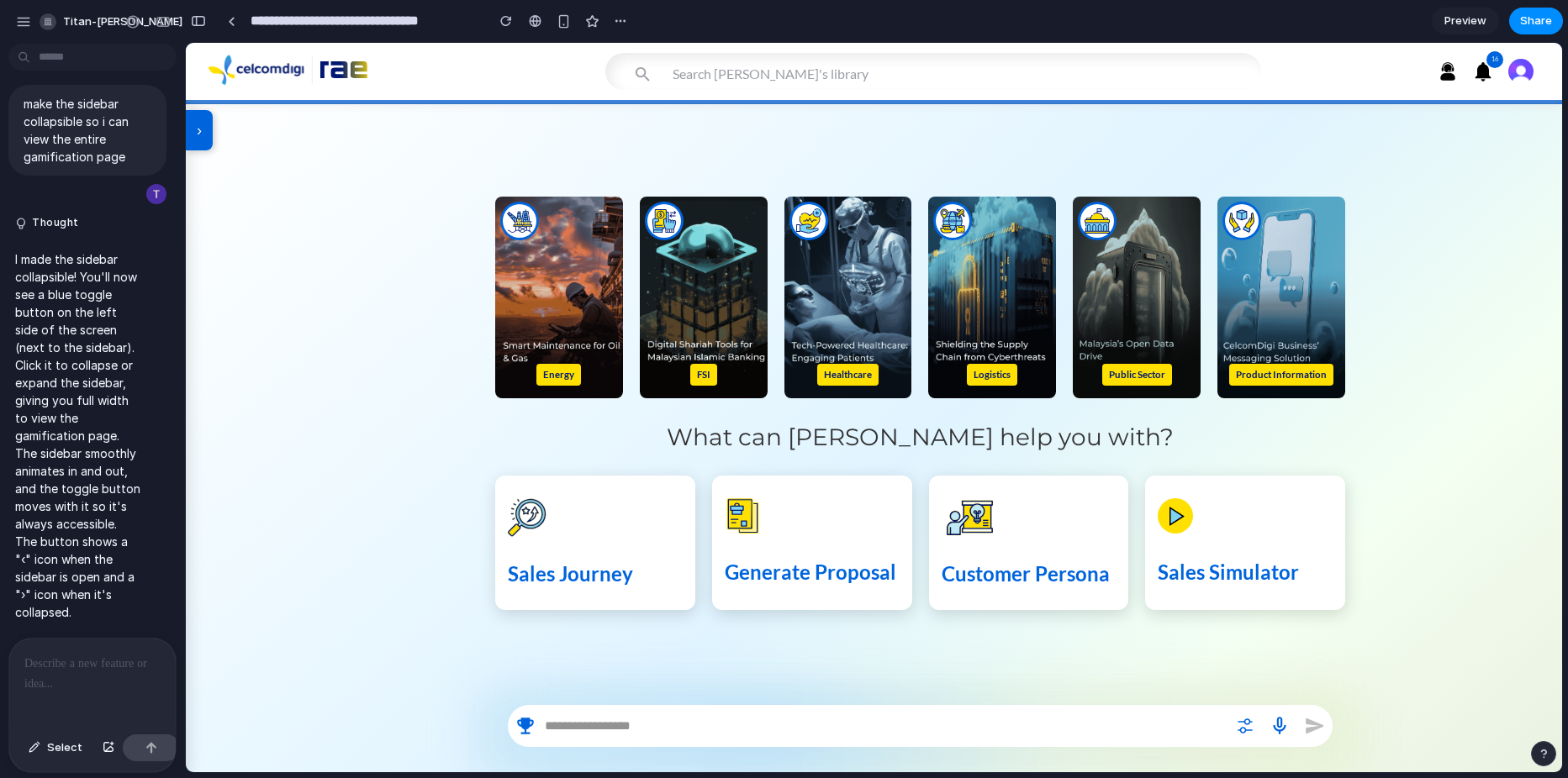
click at [210, 133] on button "›" at bounding box center [199, 131] width 27 height 41
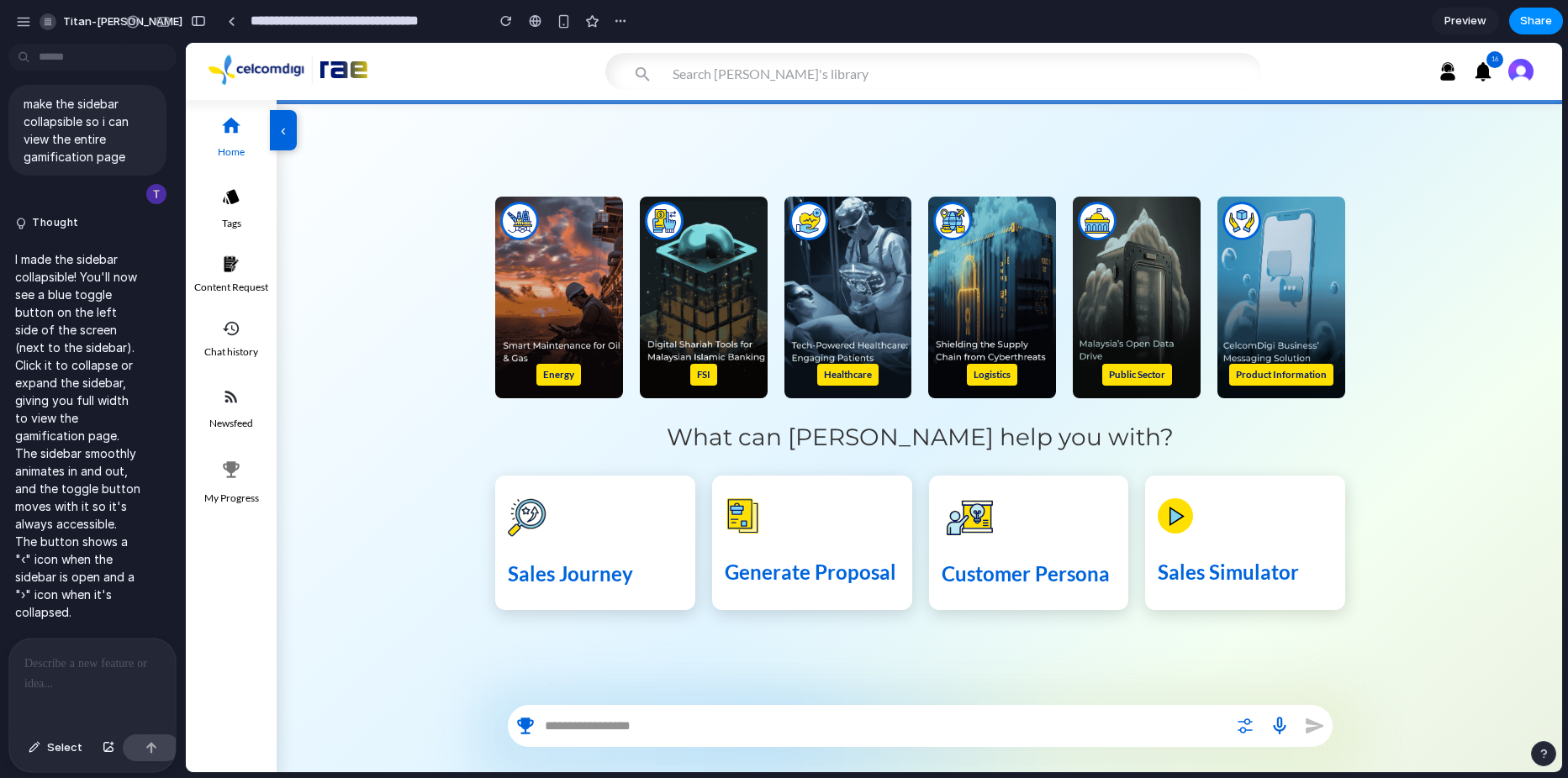
click at [231, 461] on icon "button" at bounding box center [231, 469] width 17 height 17
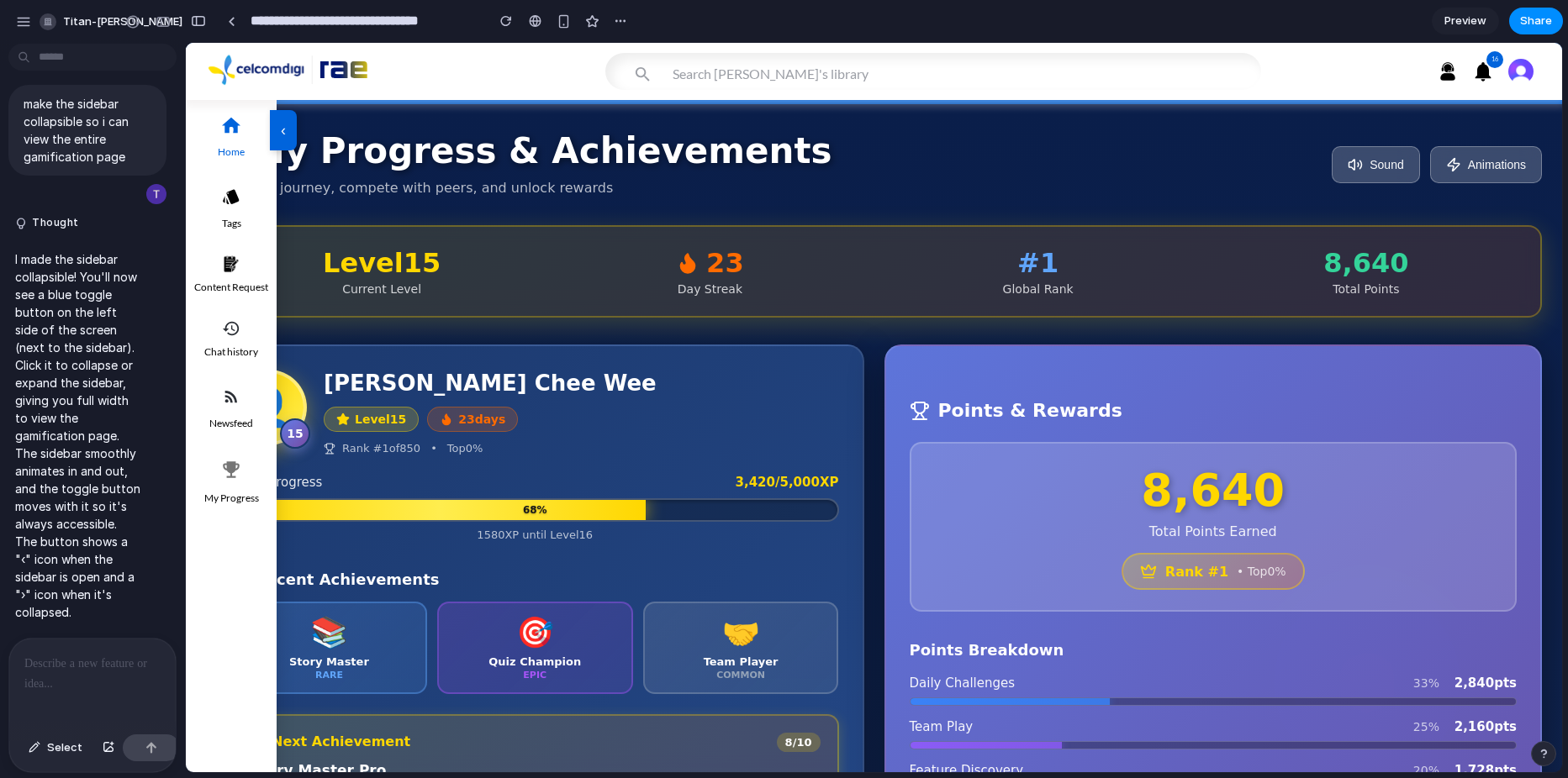
click at [282, 136] on button "‹" at bounding box center [283, 131] width 27 height 41
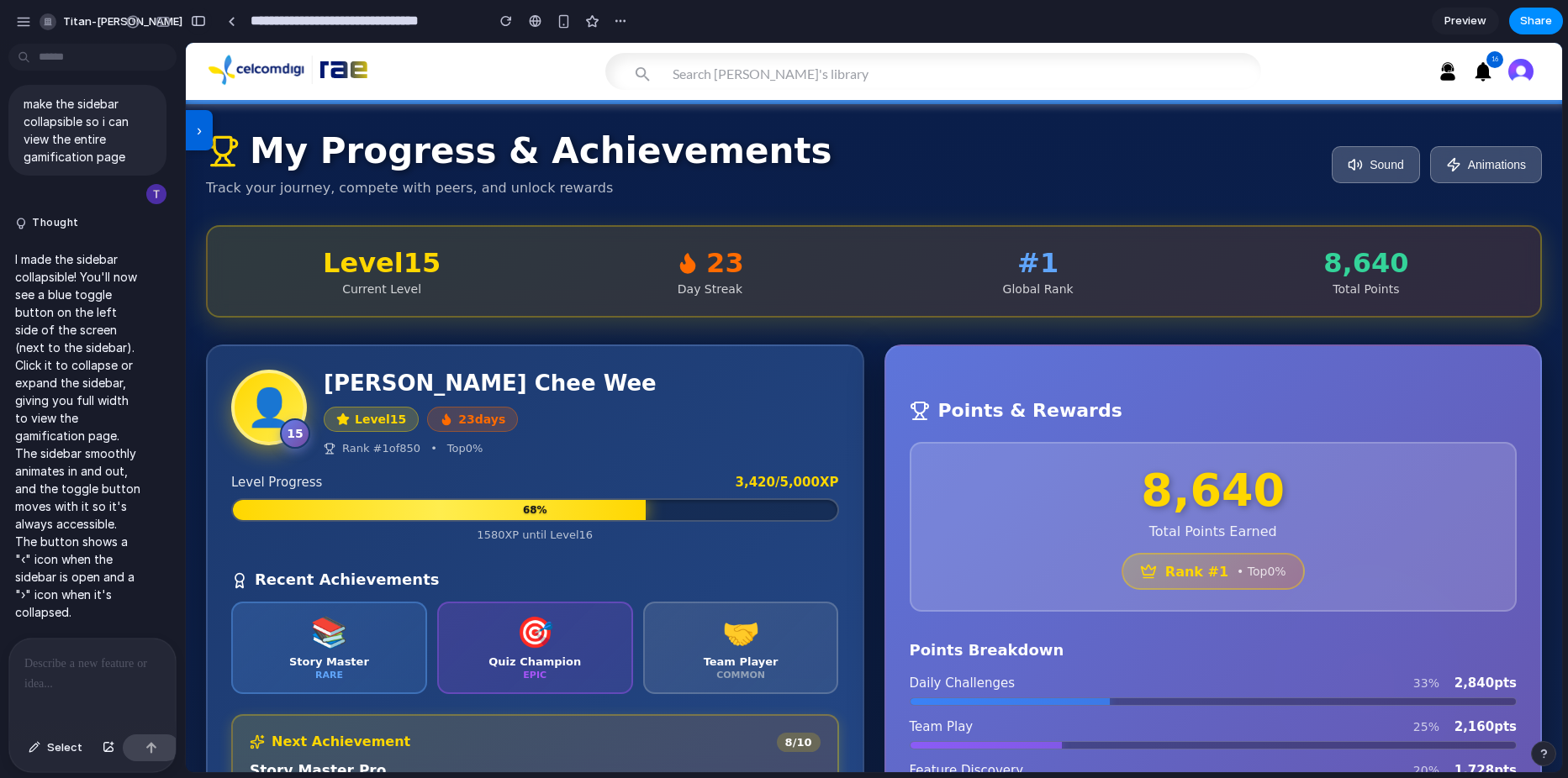
click at [199, 11] on button "button" at bounding box center [198, 21] width 27 height 27
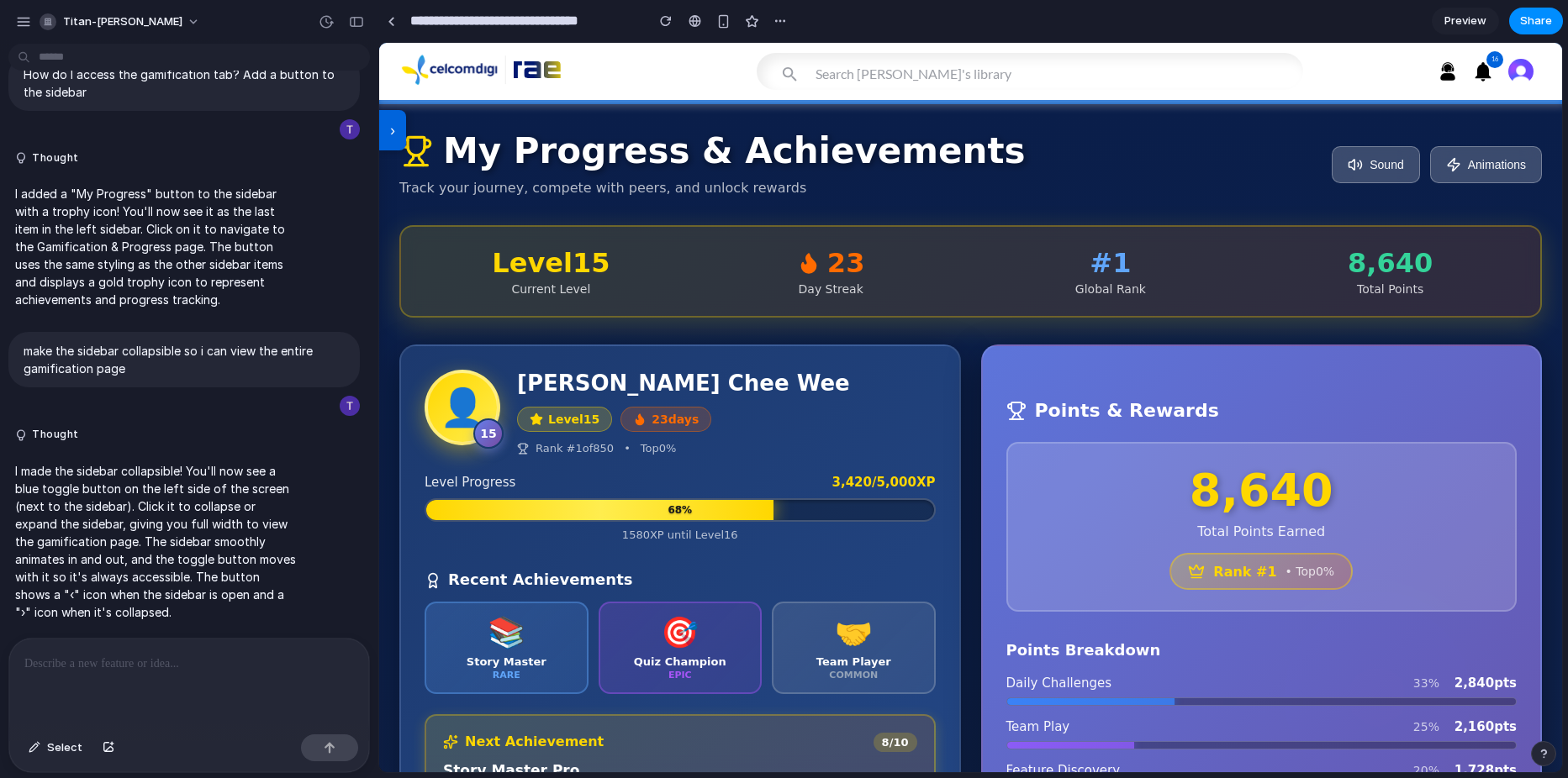
scroll to position [5282, 0]
click at [348, 23] on button "button" at bounding box center [356, 22] width 27 height 27
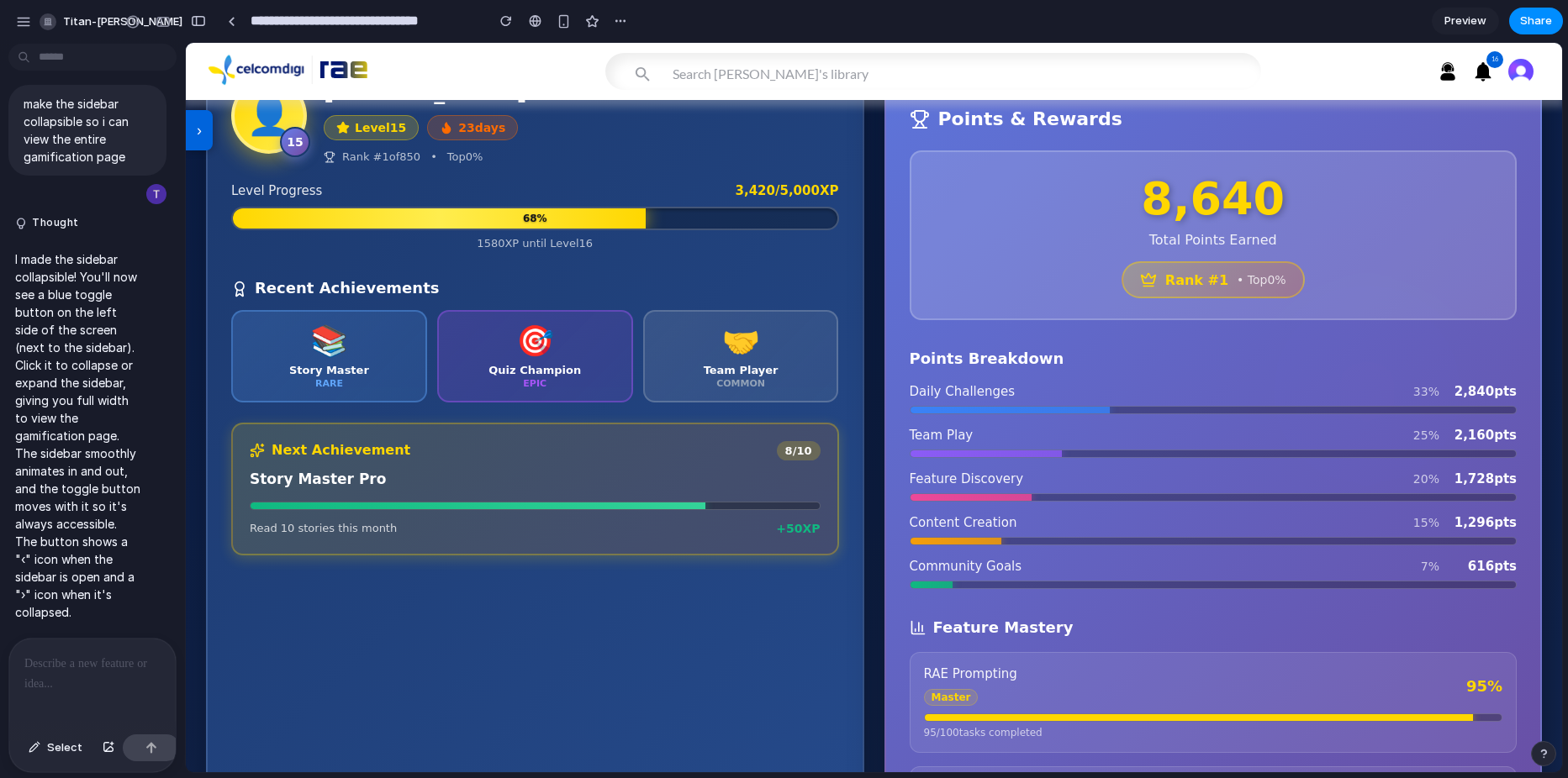
scroll to position [359, 0]
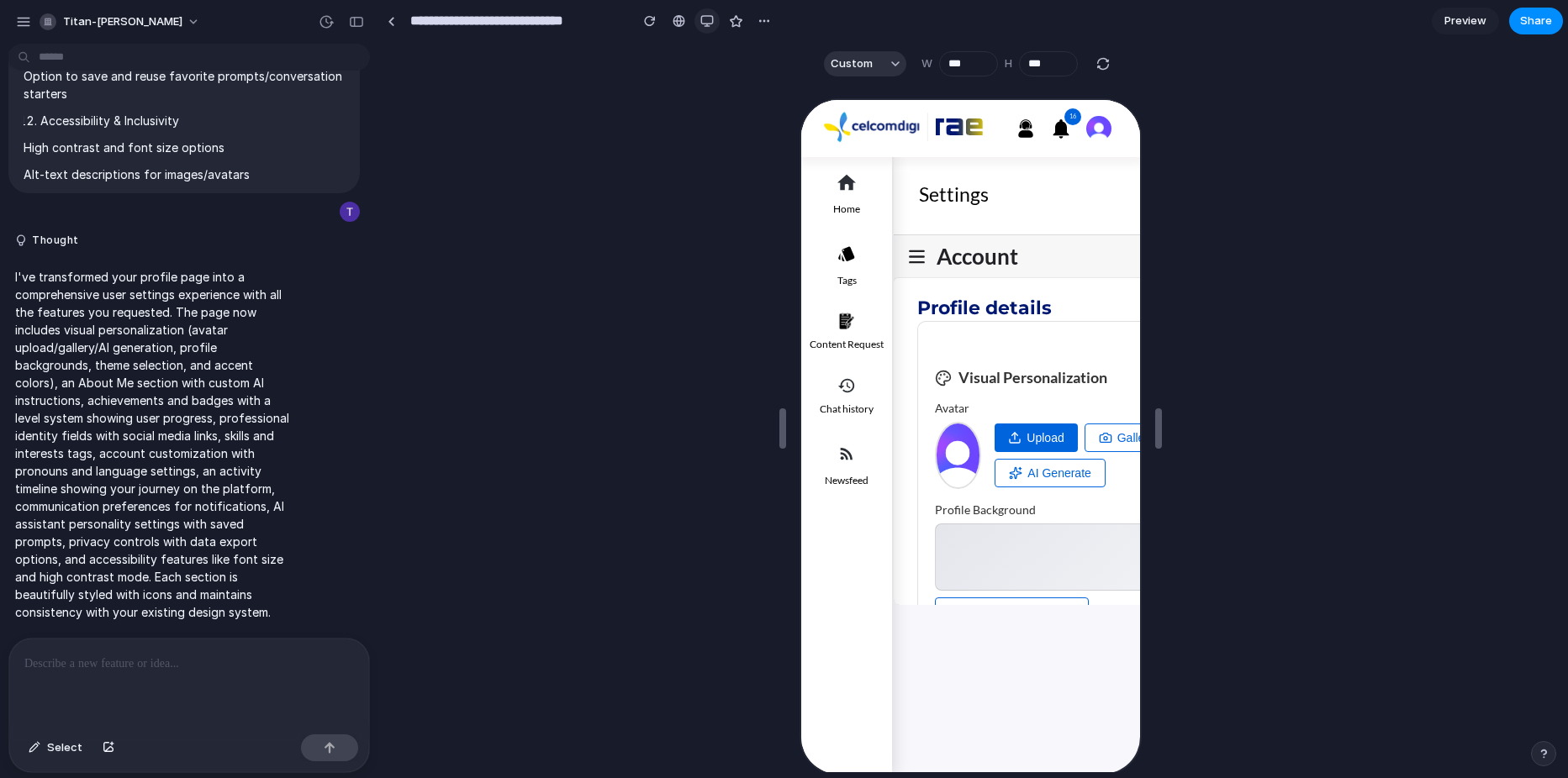
click at [703, 27] on div "button" at bounding box center [707, 20] width 13 height 13
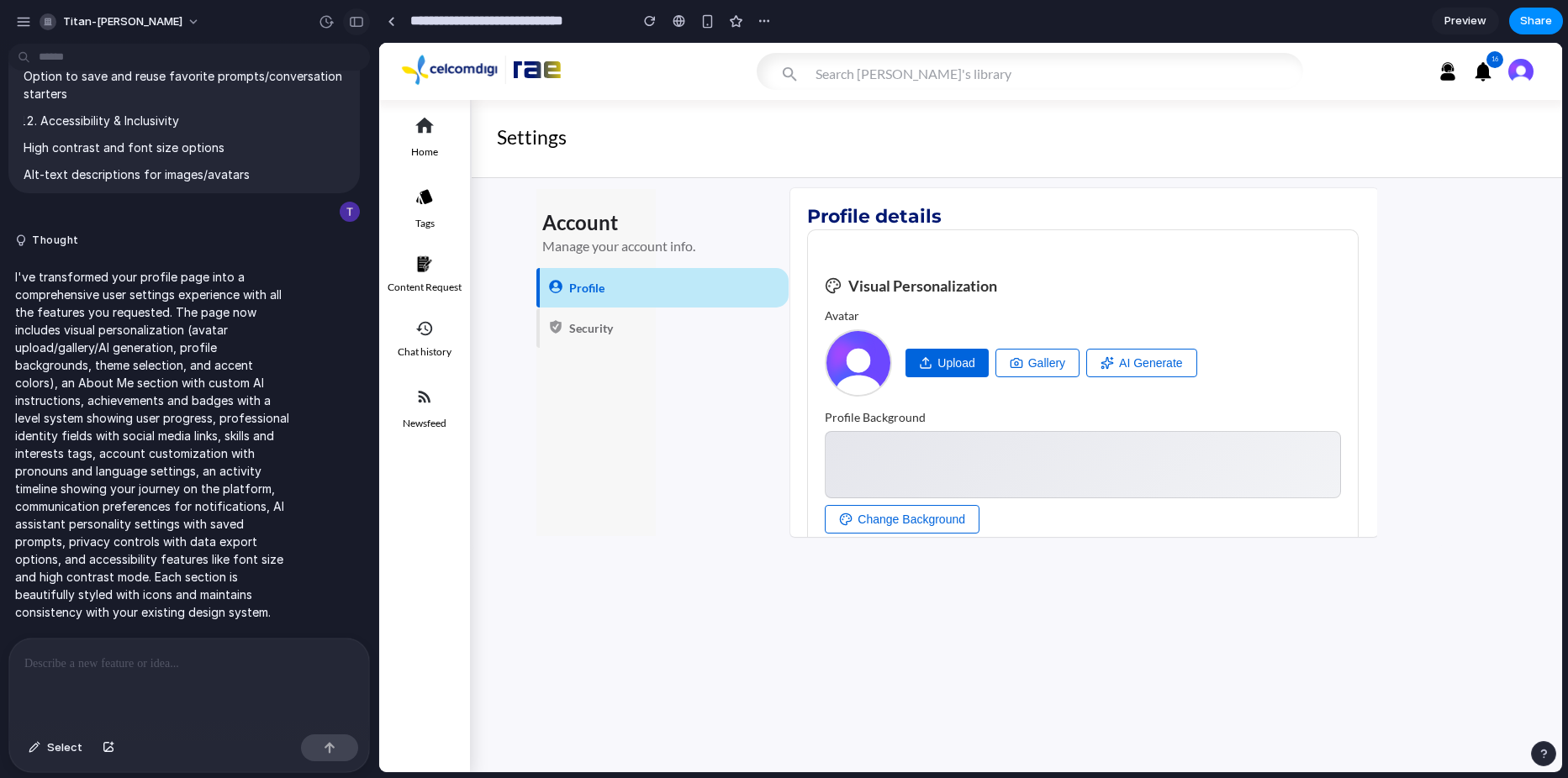
click at [354, 26] on div "button" at bounding box center [356, 21] width 15 height 11
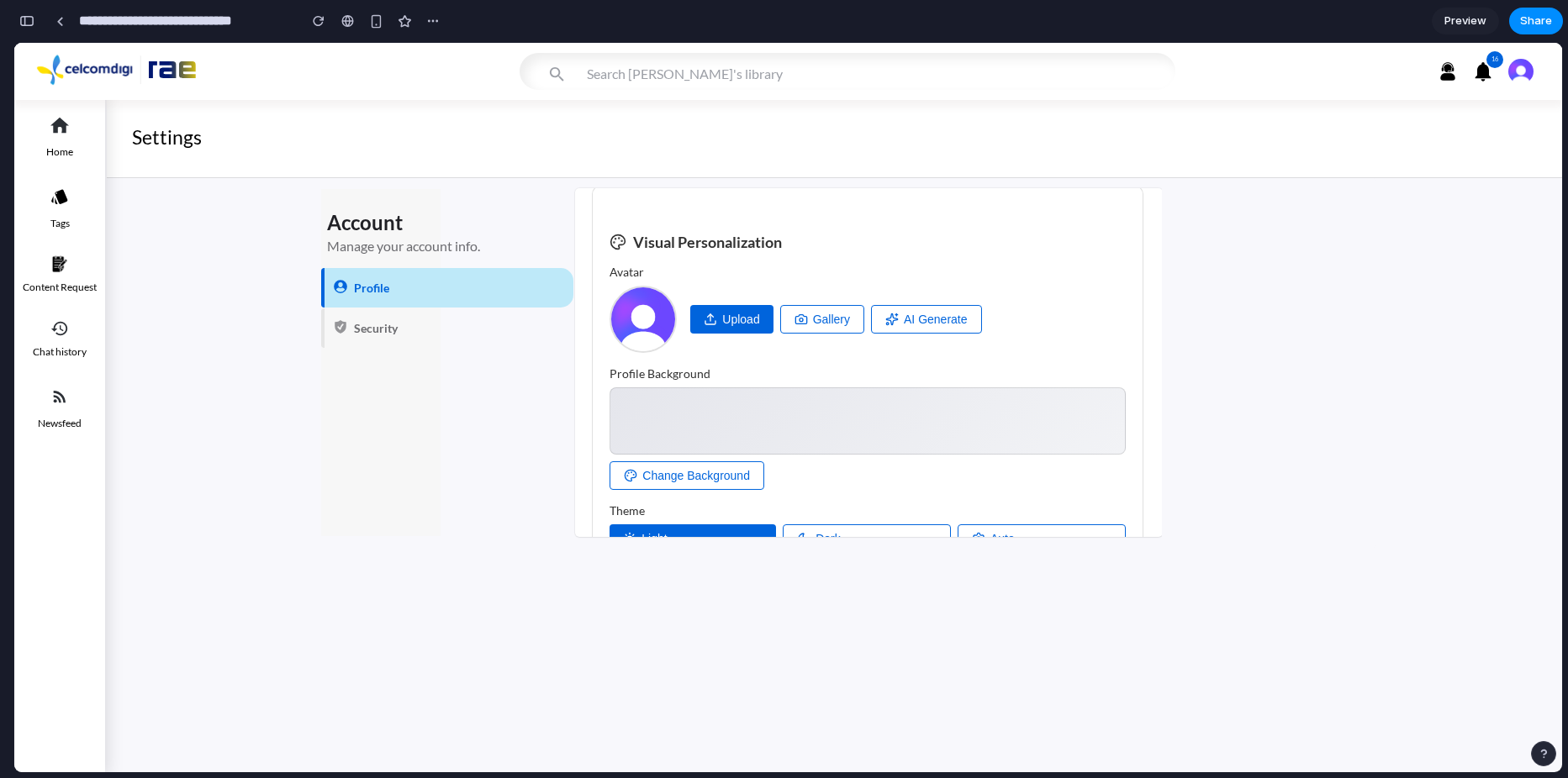
scroll to position [84, 0]
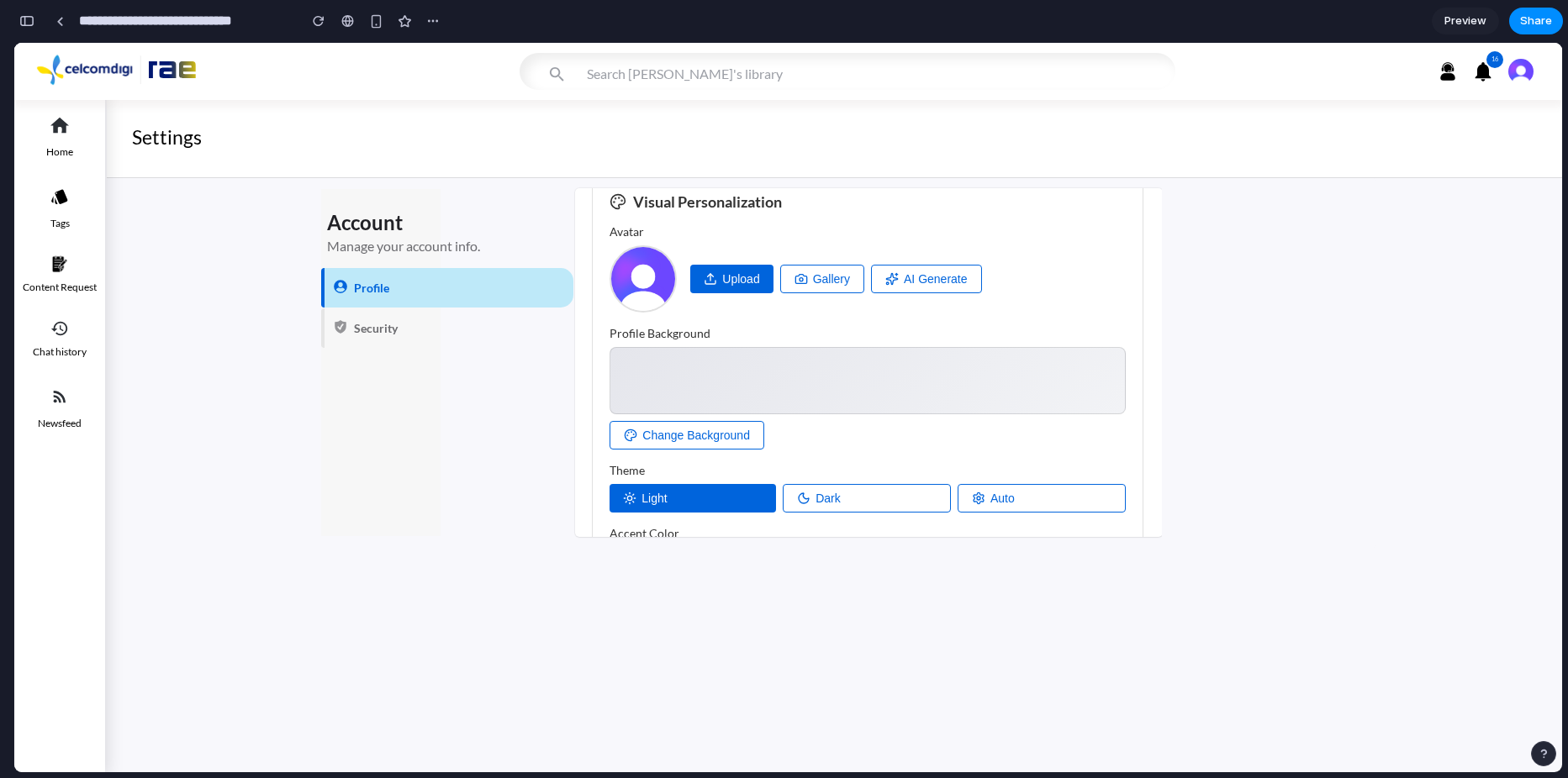
drag, startPoint x: 637, startPoint y: 355, endPoint x: 651, endPoint y: 376, distance: 25.2
click at [636, 360] on div at bounding box center [868, 381] width 516 height 67
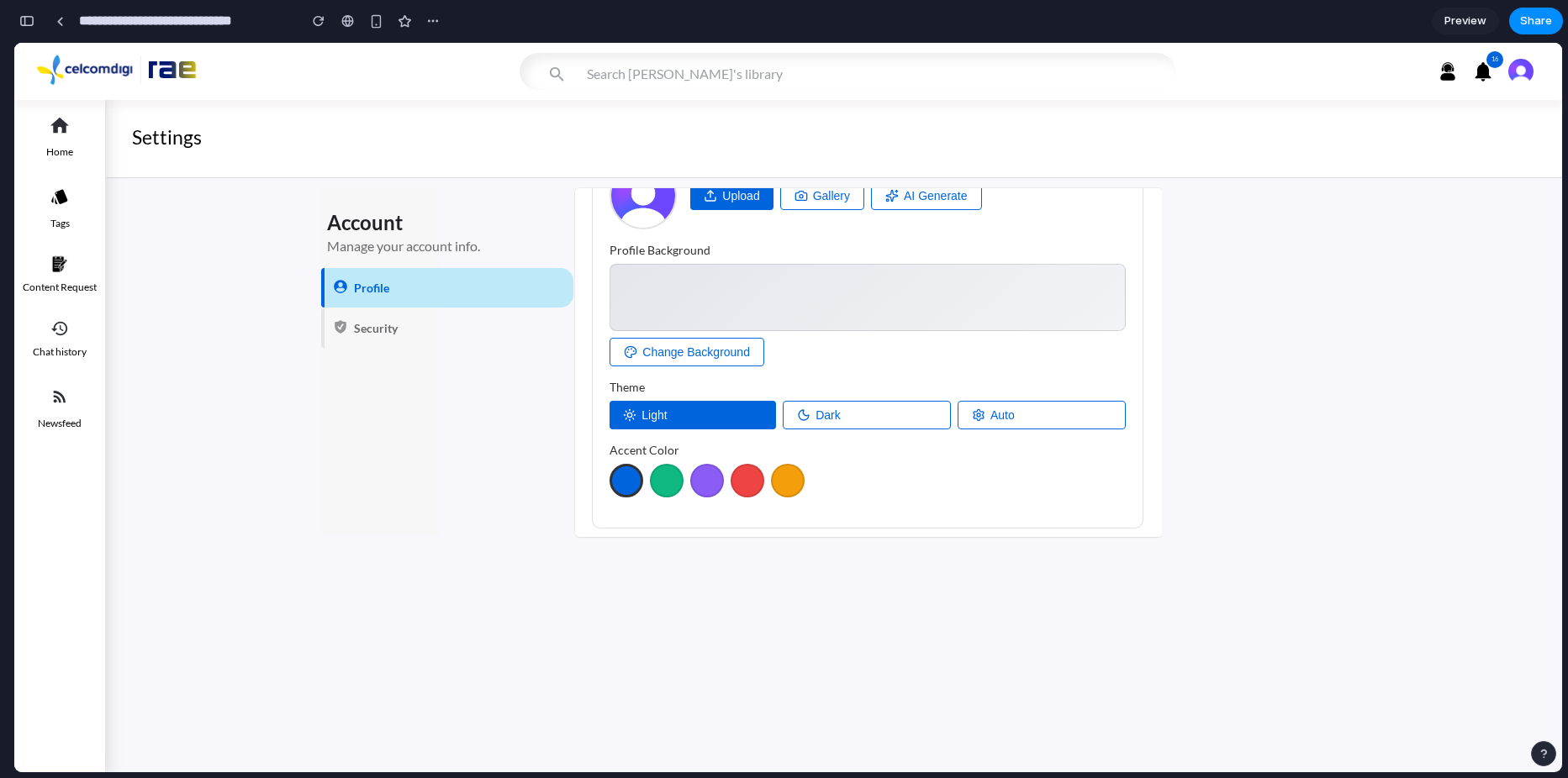
scroll to position [168, 0]
click at [822, 411] on button "Dark" at bounding box center [867, 414] width 168 height 28
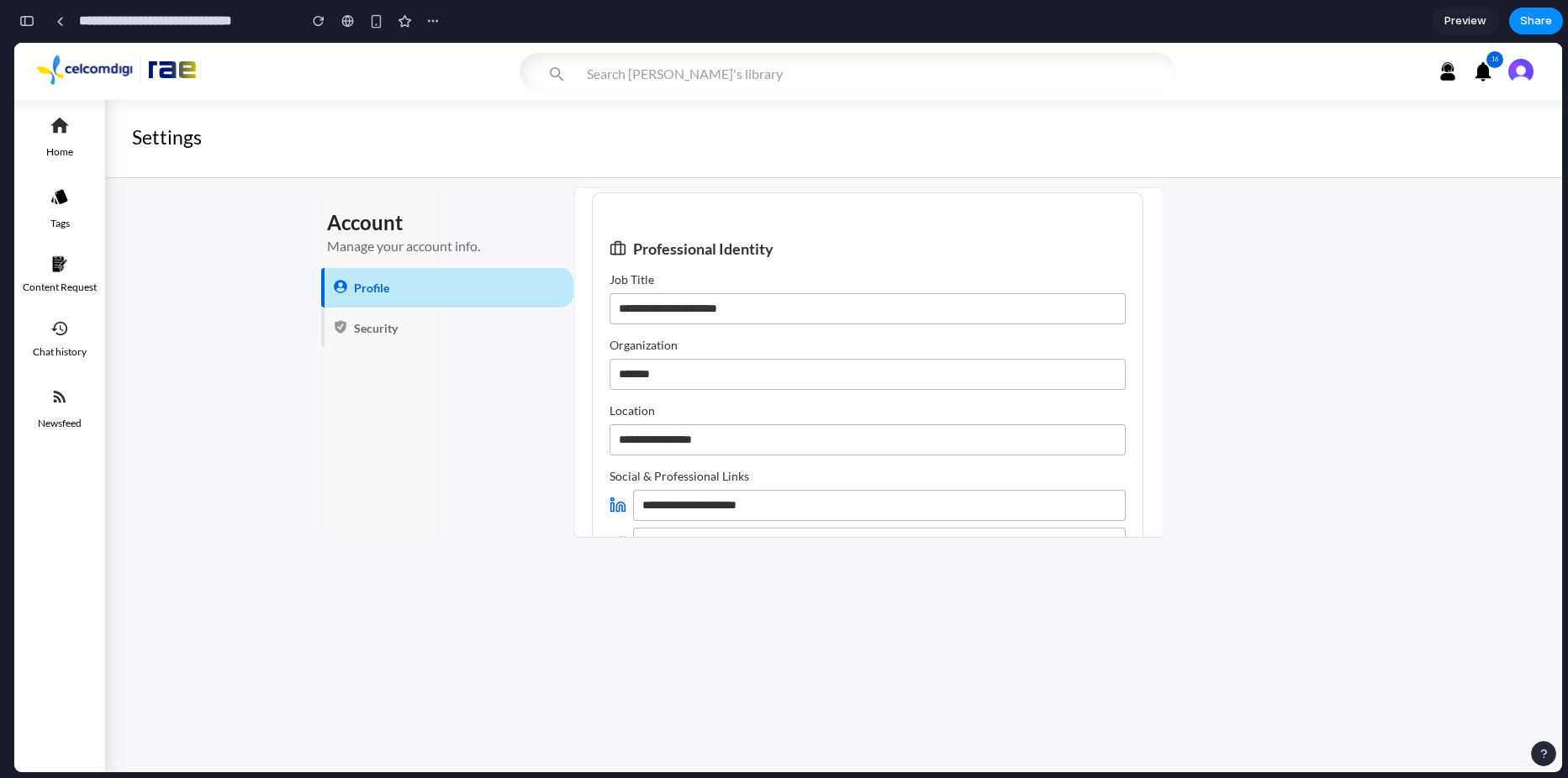
scroll to position [1177, 0]
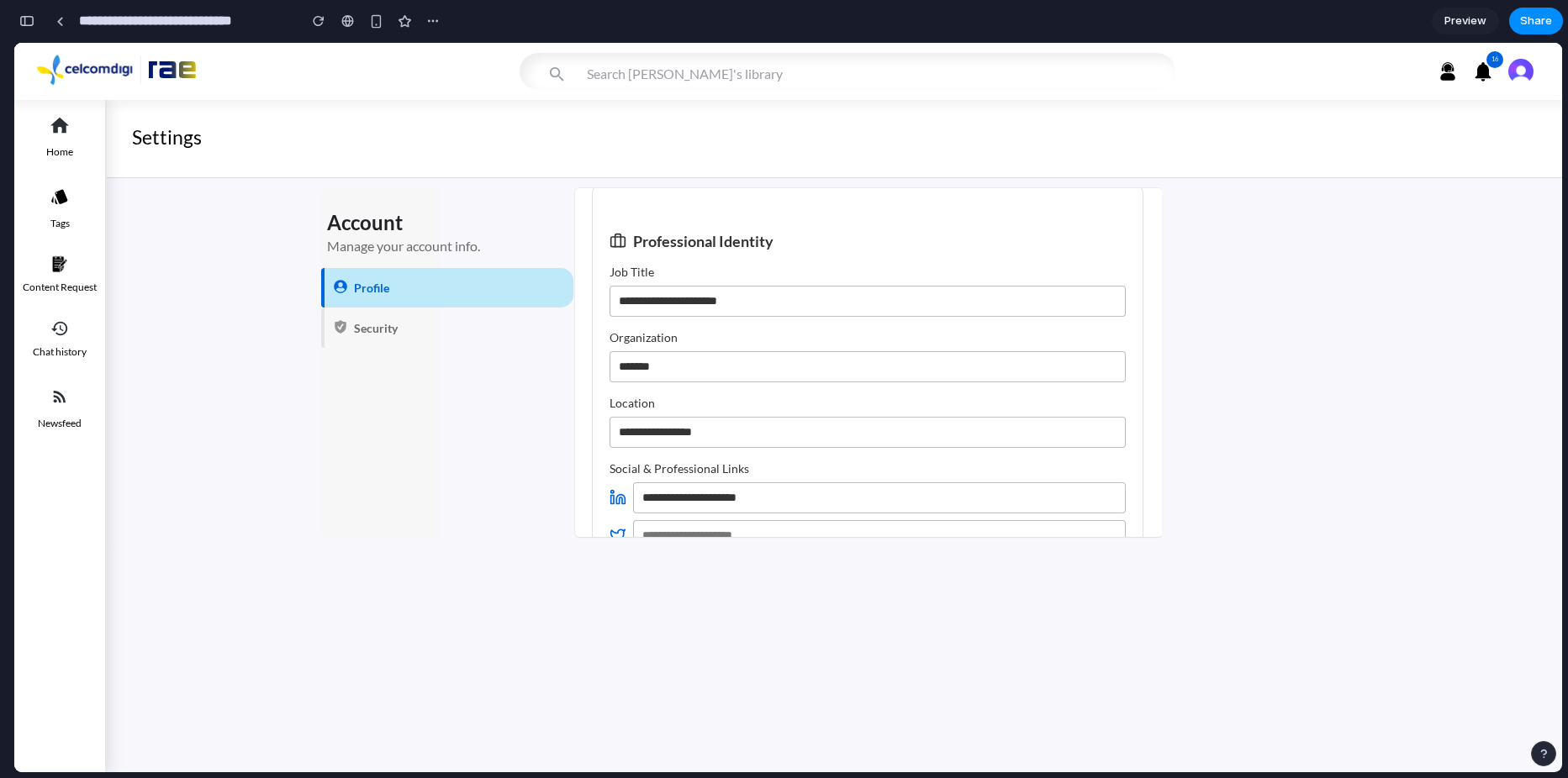
drag, startPoint x: 668, startPoint y: 291, endPoint x: 776, endPoint y: 396, distance: 150.6
click at [776, 396] on div "**********" at bounding box center [868, 435] width 552 height 500
click at [729, 408] on label "Location" at bounding box center [868, 403] width 516 height 14
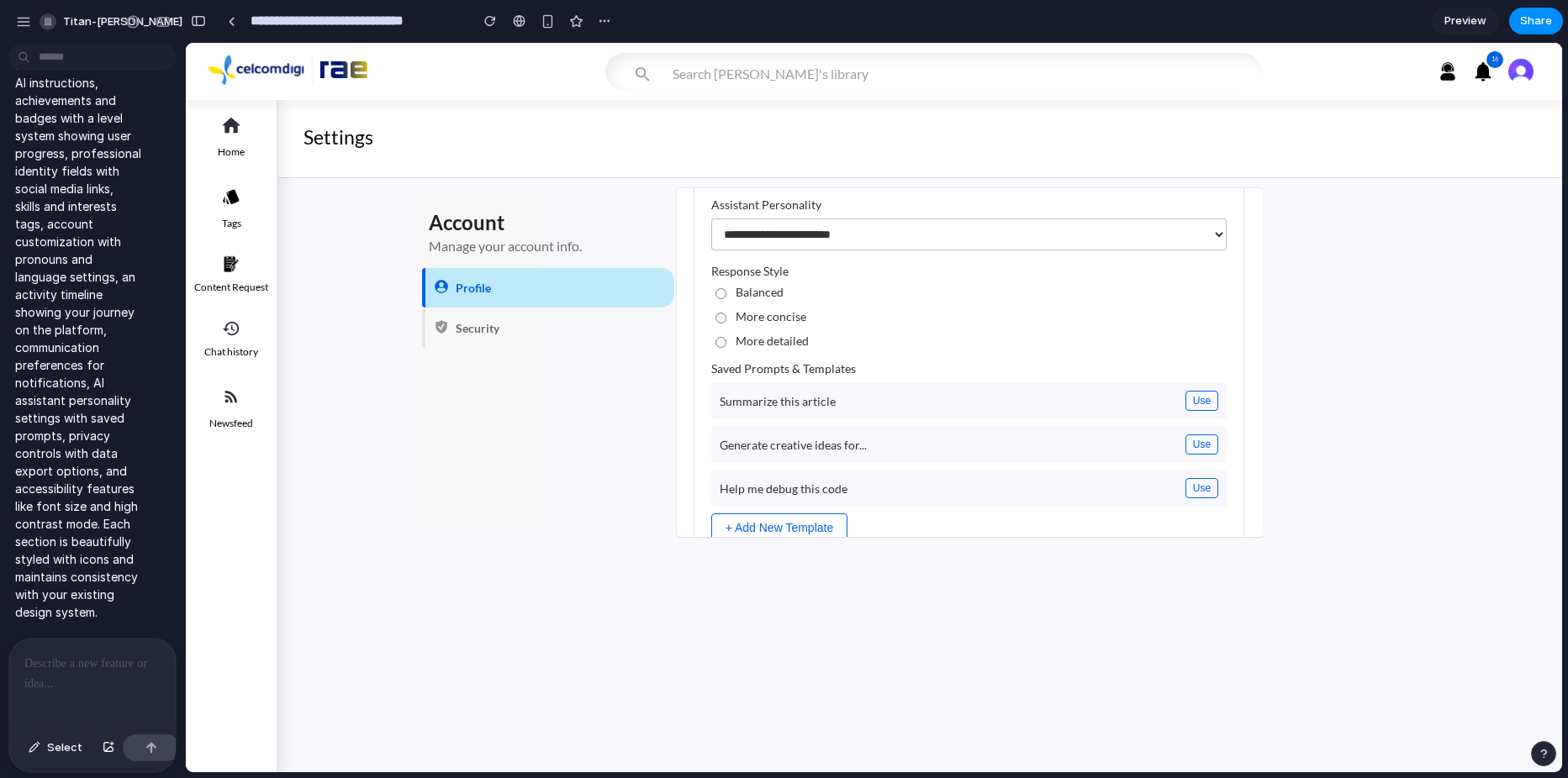
scroll to position [0, 0]
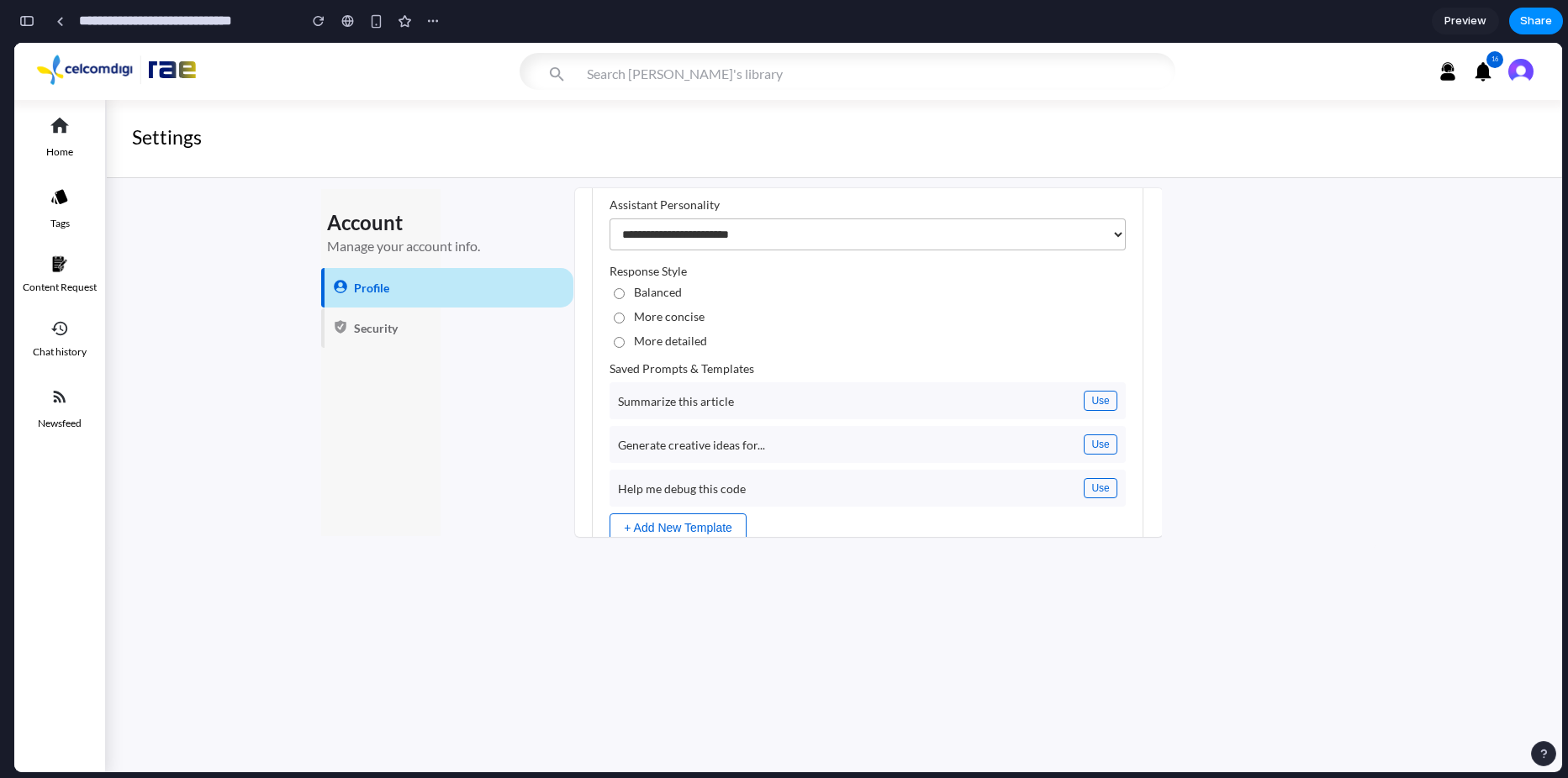
drag, startPoint x: 839, startPoint y: 250, endPoint x: 819, endPoint y: 256, distance: 20.9
click at [839, 249] on select "**********" at bounding box center [868, 234] width 516 height 32
click at [827, 242] on select "**********" at bounding box center [868, 234] width 516 height 32
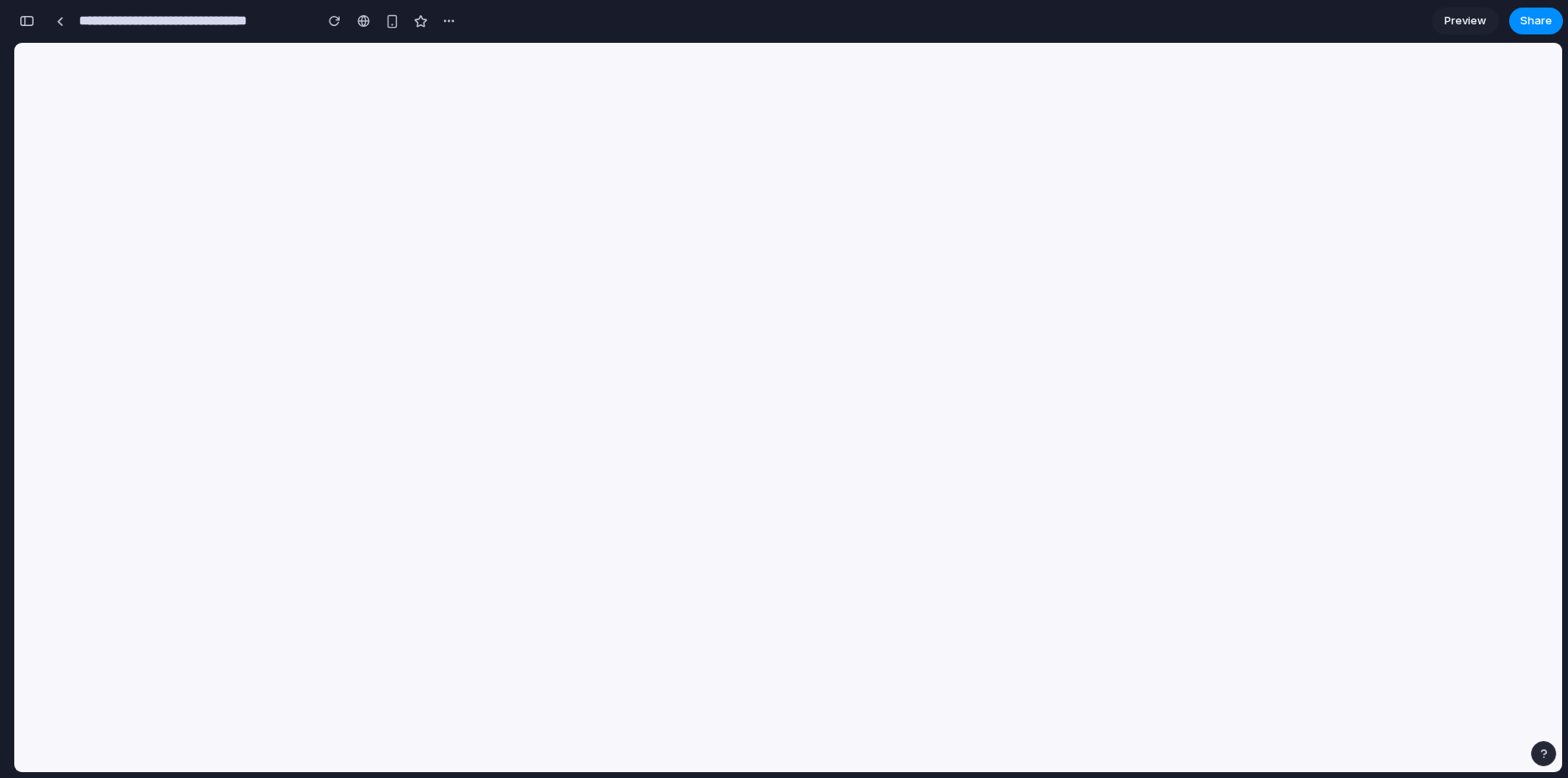
scroll to position [9441, 0]
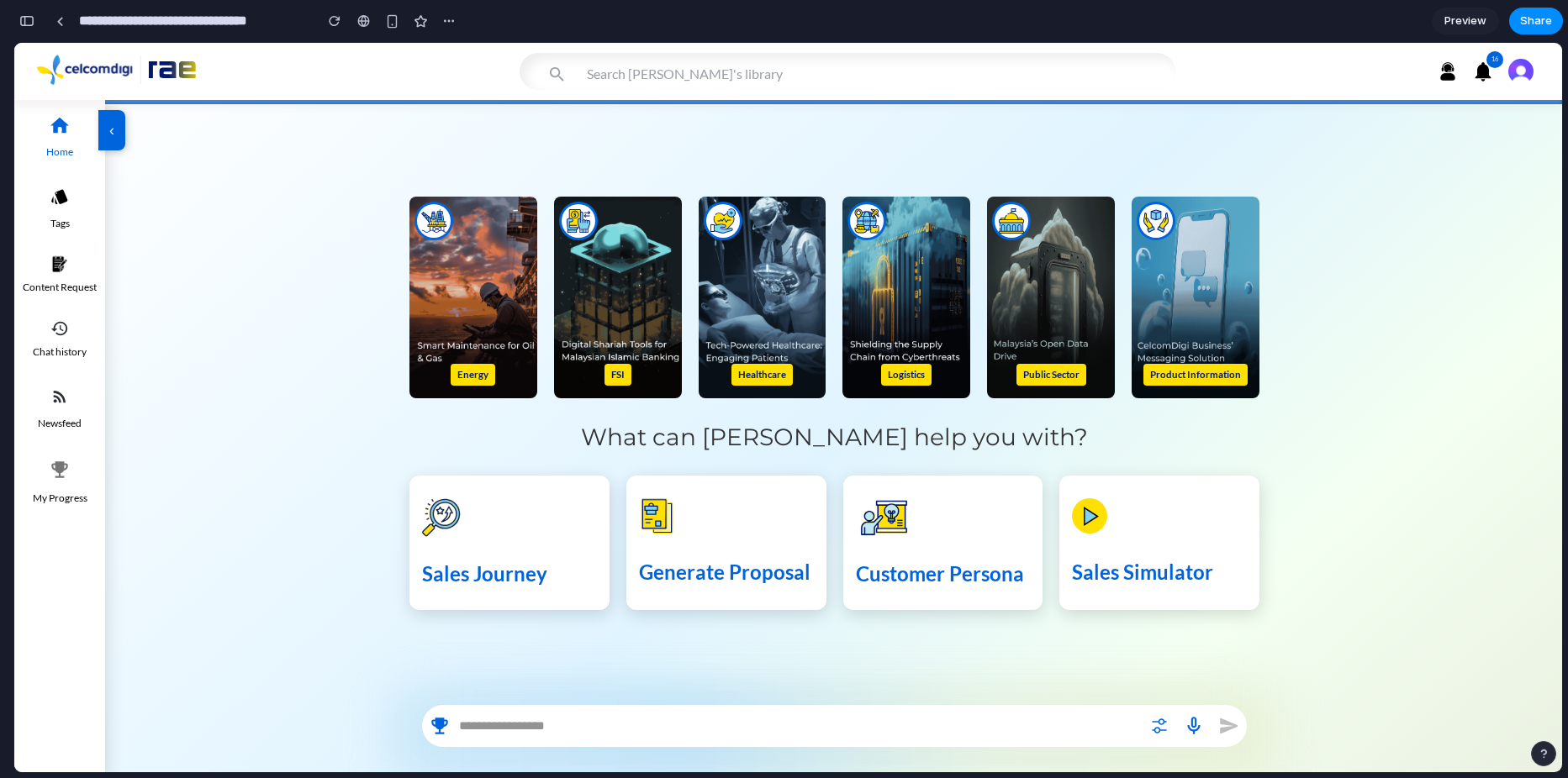
click at [66, 467] on icon "button" at bounding box center [59, 469] width 22 height 22
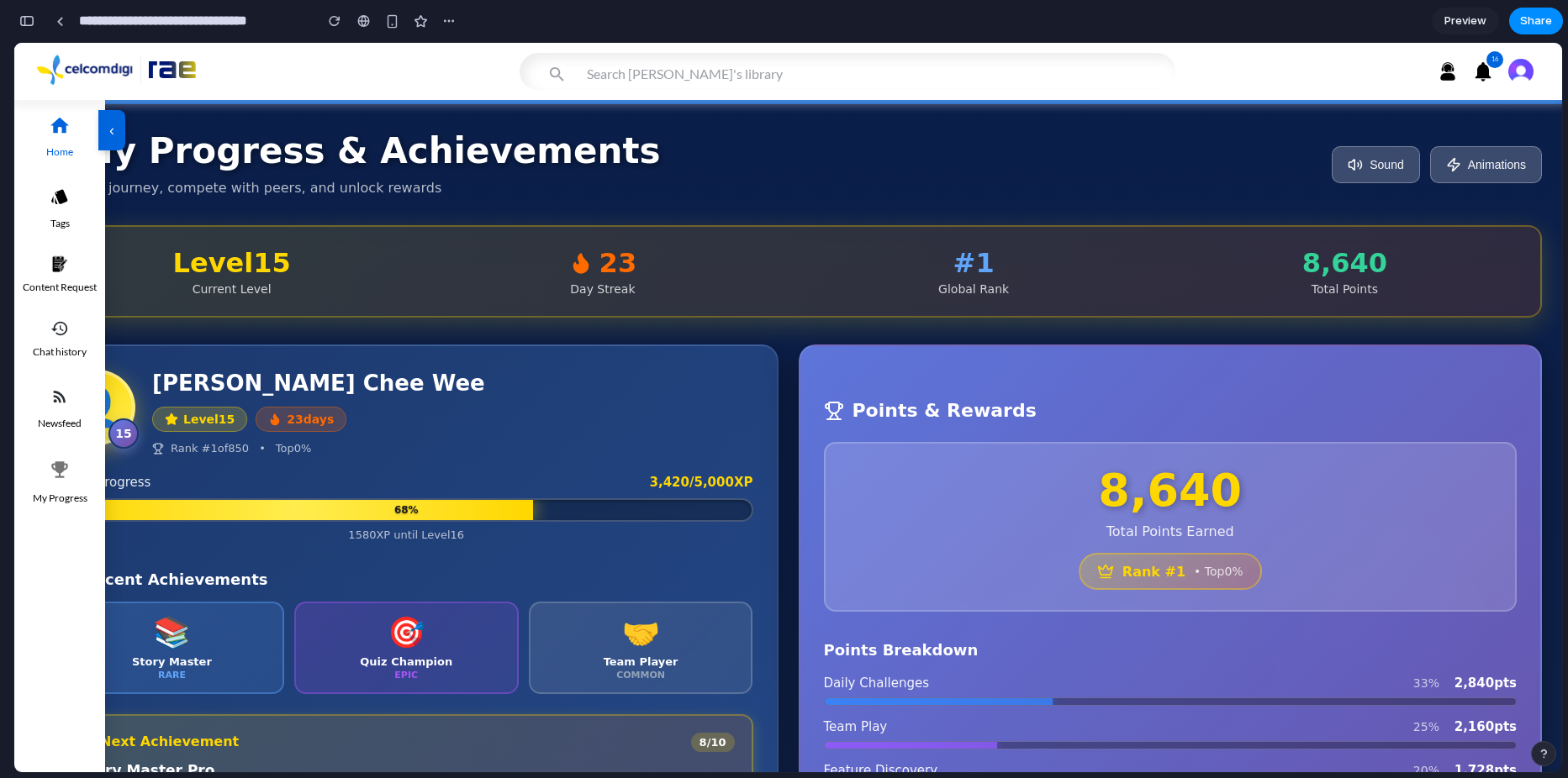
click at [111, 127] on button "‹" at bounding box center [111, 131] width 27 height 41
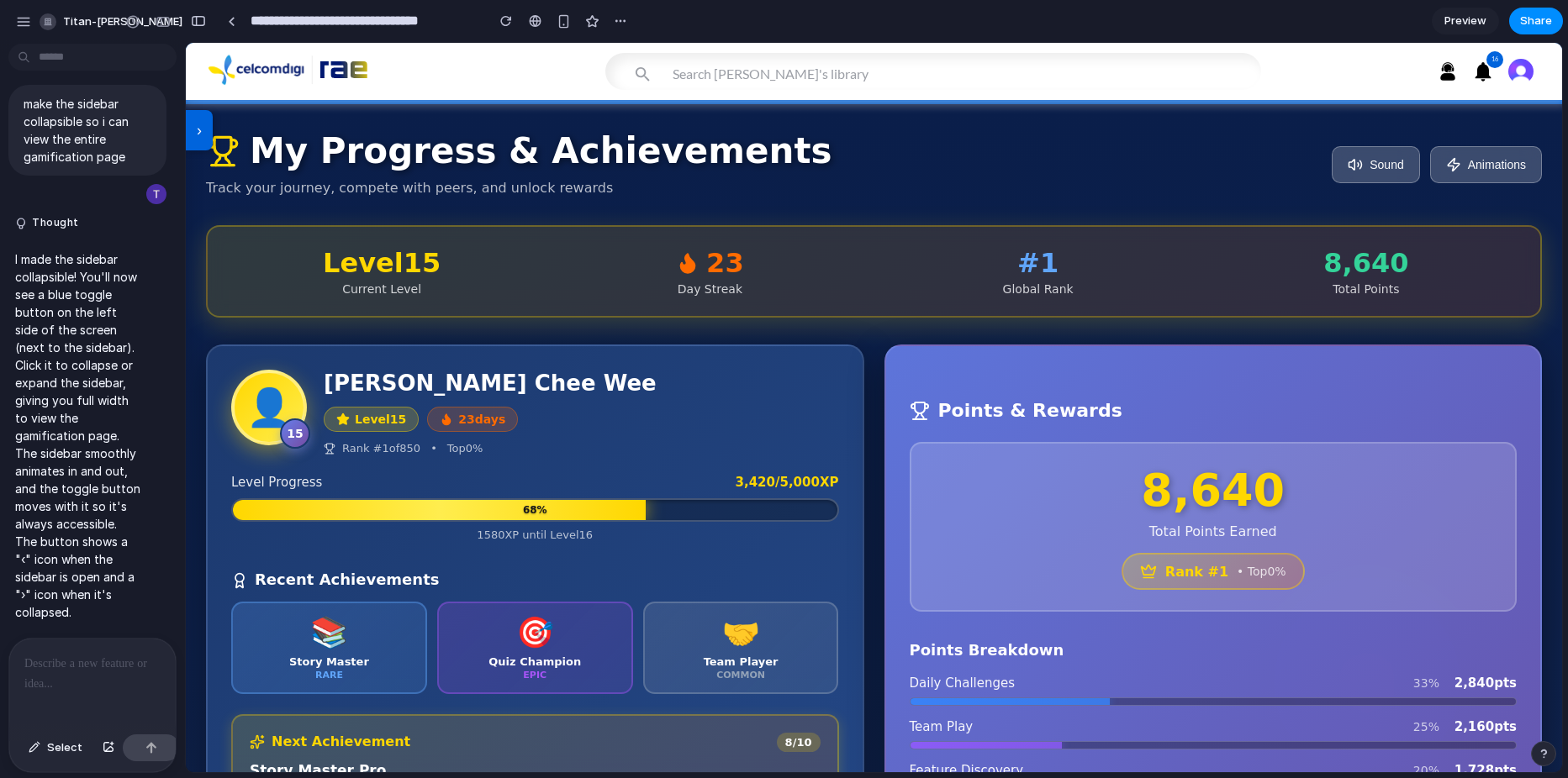
scroll to position [0, 0]
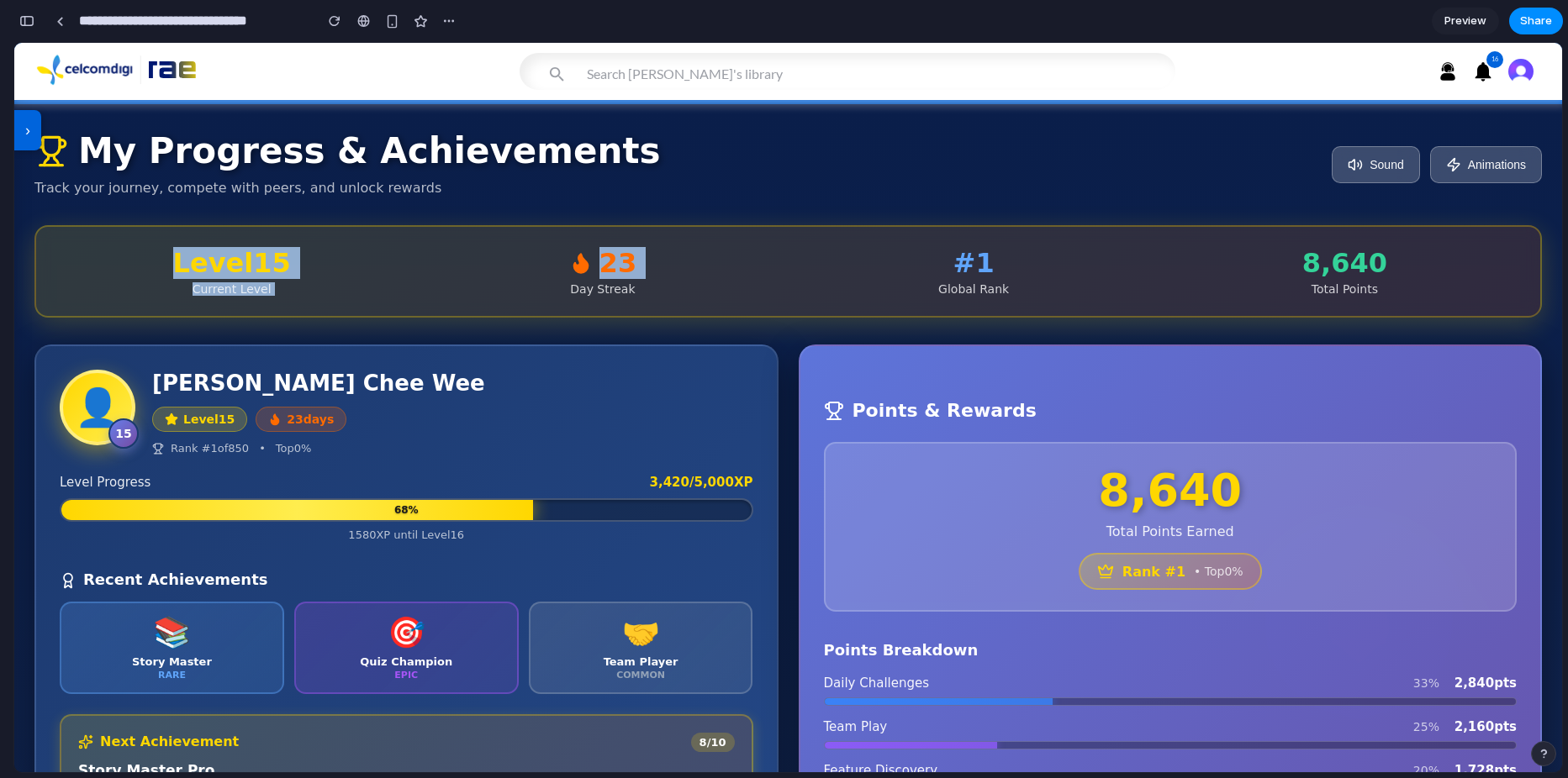
drag, startPoint x: 153, startPoint y: 255, endPoint x: 467, endPoint y: 290, distance: 315.9
click at [467, 290] on div "Level 15 Current Level 23 Day Streak # 1 Global Rank 8,640 Total Points" at bounding box center [788, 271] width 1464 height 49
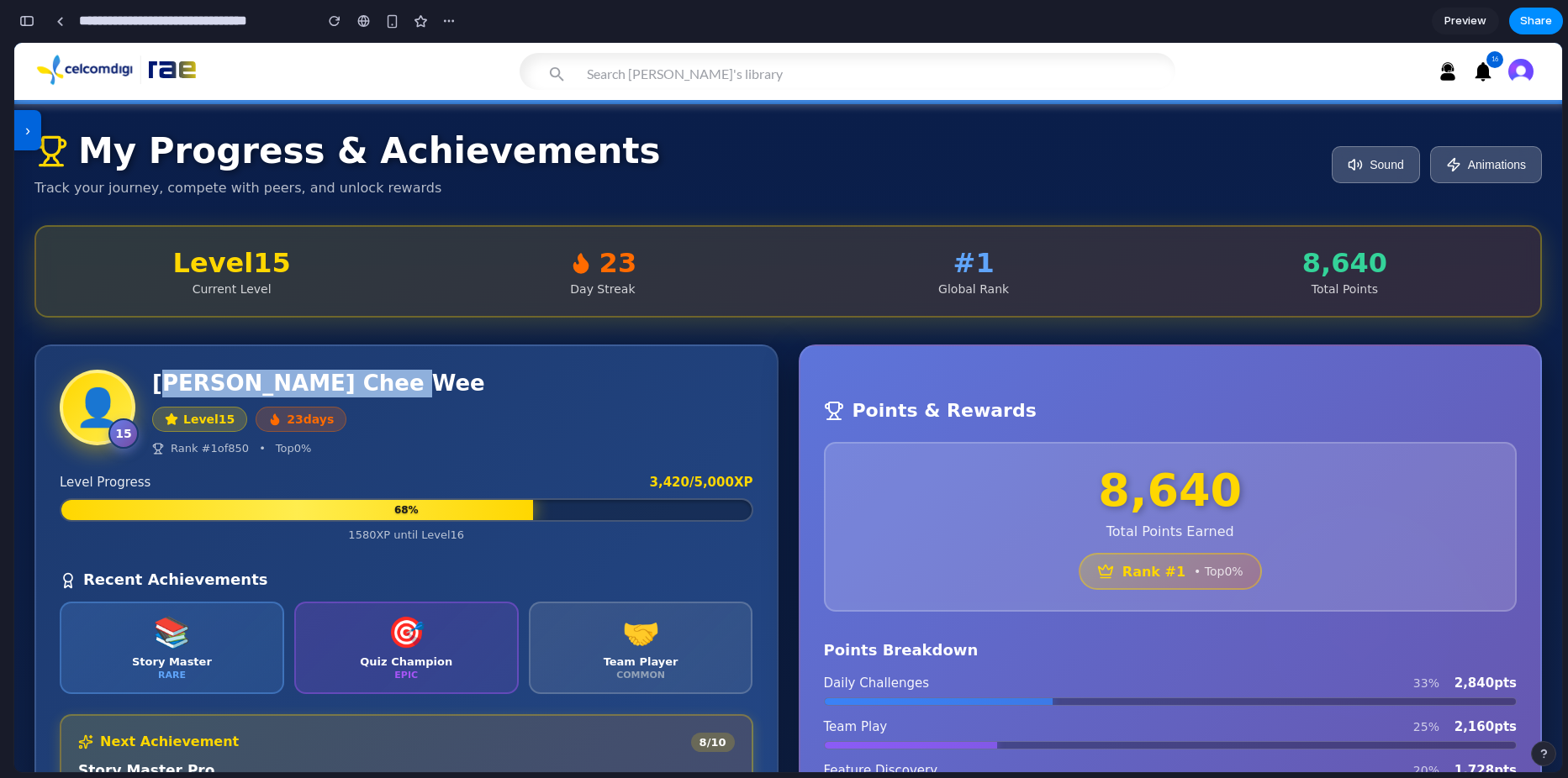
drag, startPoint x: 168, startPoint y: 387, endPoint x: 448, endPoint y: 396, distance: 280.1
click at [448, 396] on h2 "[PERSON_NAME] Chee Wee" at bounding box center [453, 383] width 601 height 27
click at [575, 279] on div "23" at bounding box center [602, 263] width 350 height 32
click at [978, 267] on div "# 1" at bounding box center [974, 263] width 350 height 32
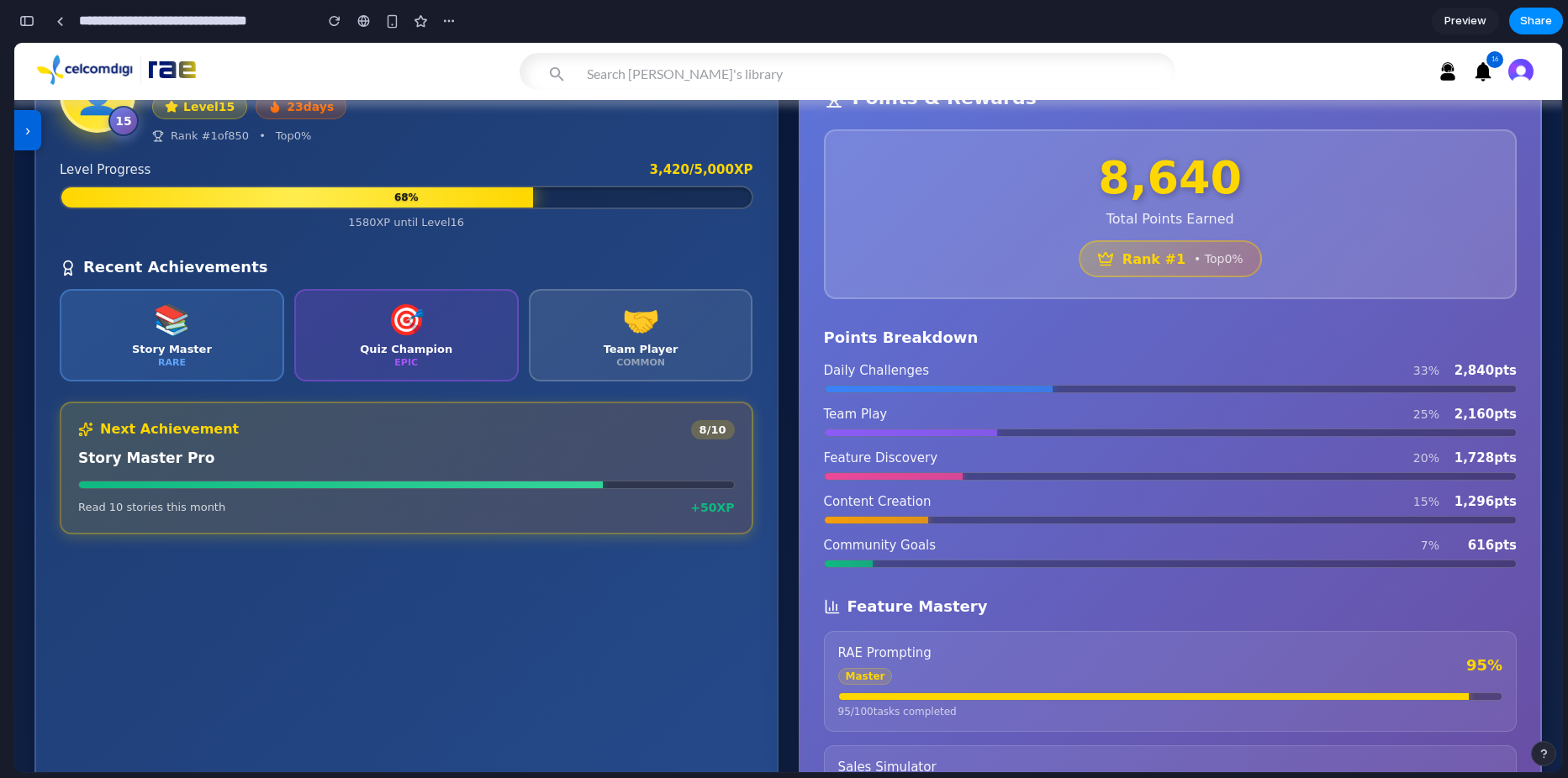
scroll to position [336, 0]
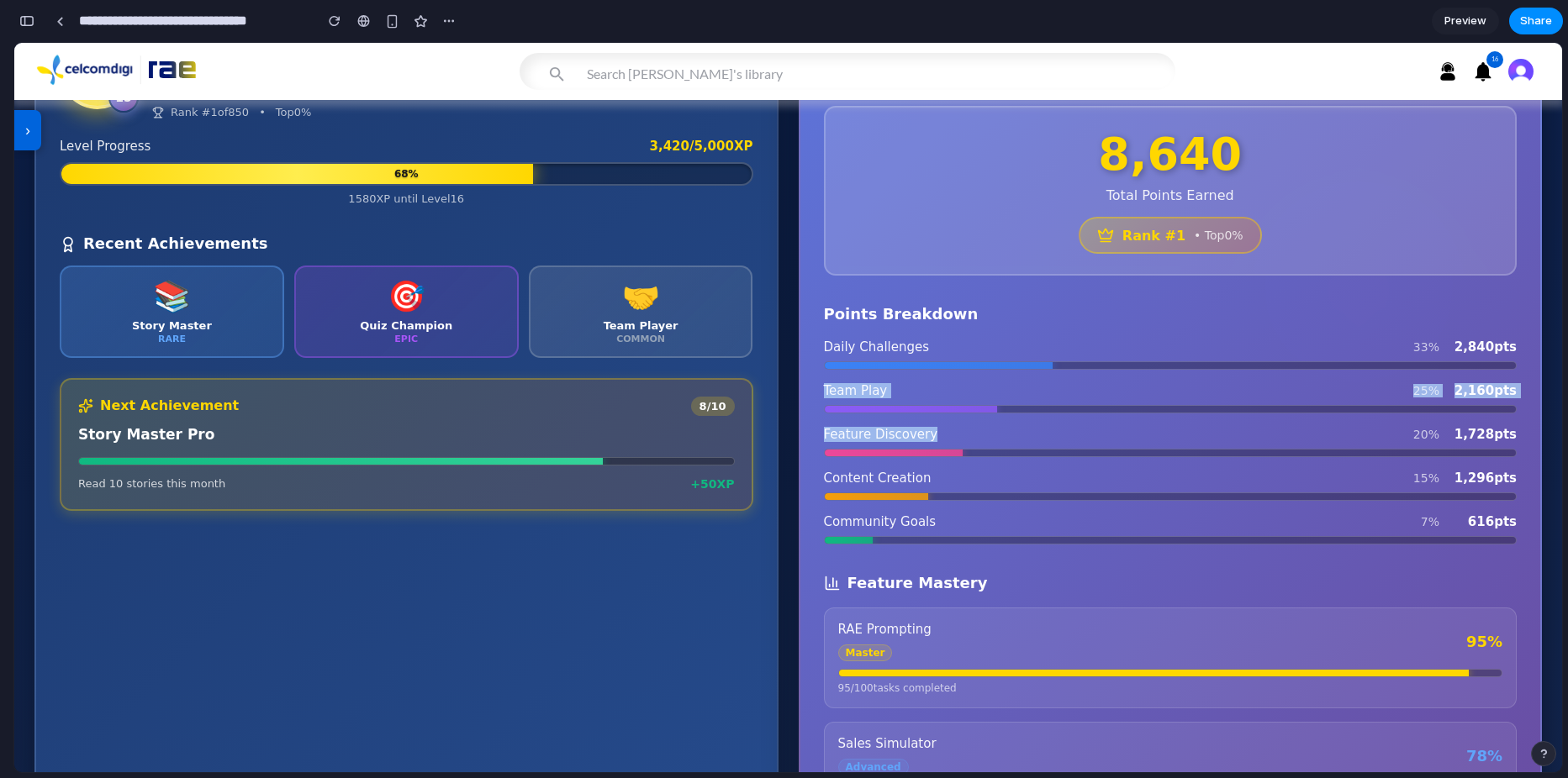
drag, startPoint x: 858, startPoint y: 374, endPoint x: 1073, endPoint y: 463, distance: 232.7
click at [1073, 463] on div "Daily Challenges 33 % 2,840 pts Team Play 25 % 2,160 pts Feature Discovery 20 %…" at bounding box center [1171, 442] width 693 height 205
drag, startPoint x: 1073, startPoint y: 463, endPoint x: 856, endPoint y: 384, distance: 230.9
click at [856, 369] on div at bounding box center [938, 366] width 228 height 7
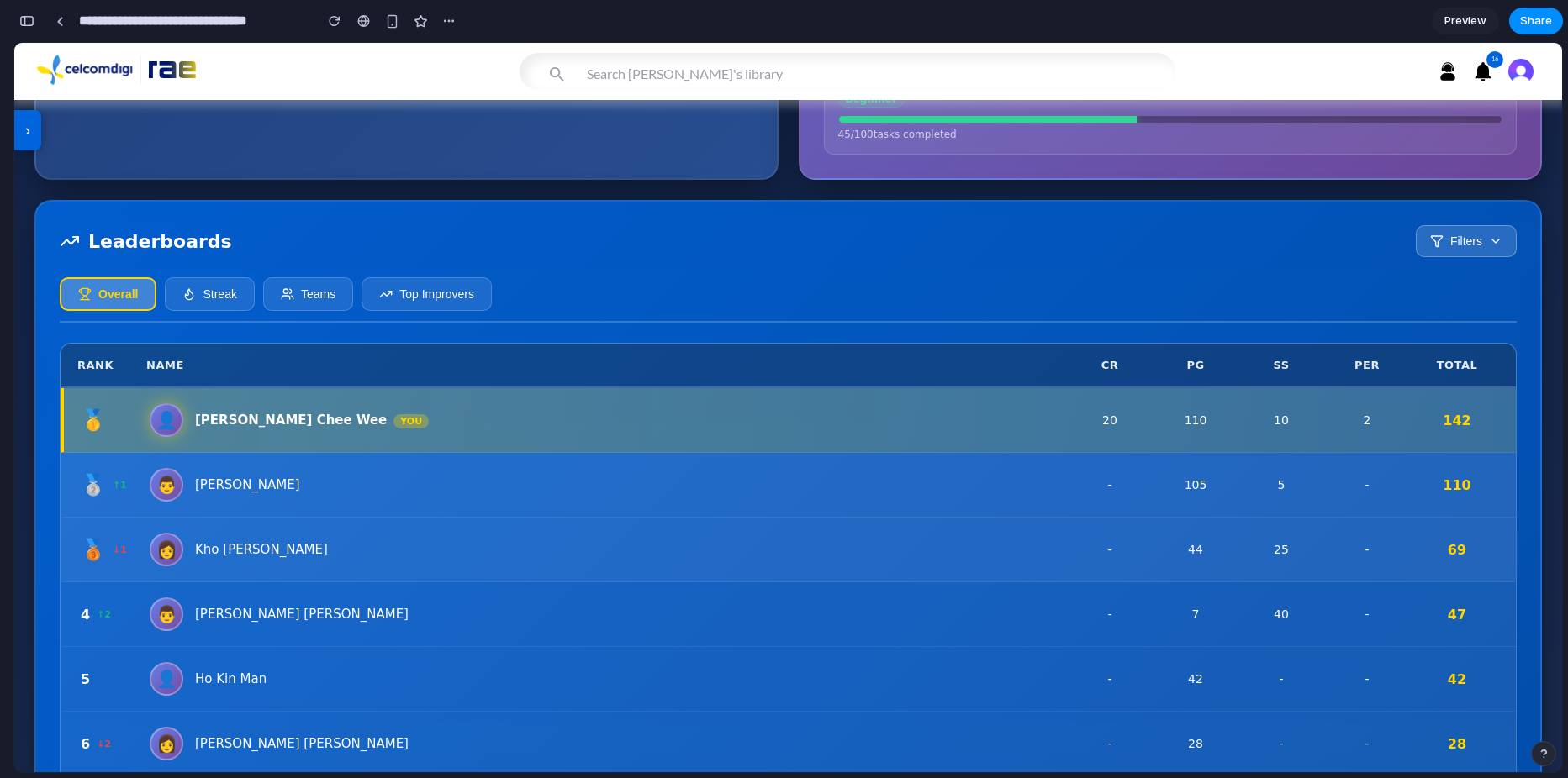
scroll to position [1261, 0]
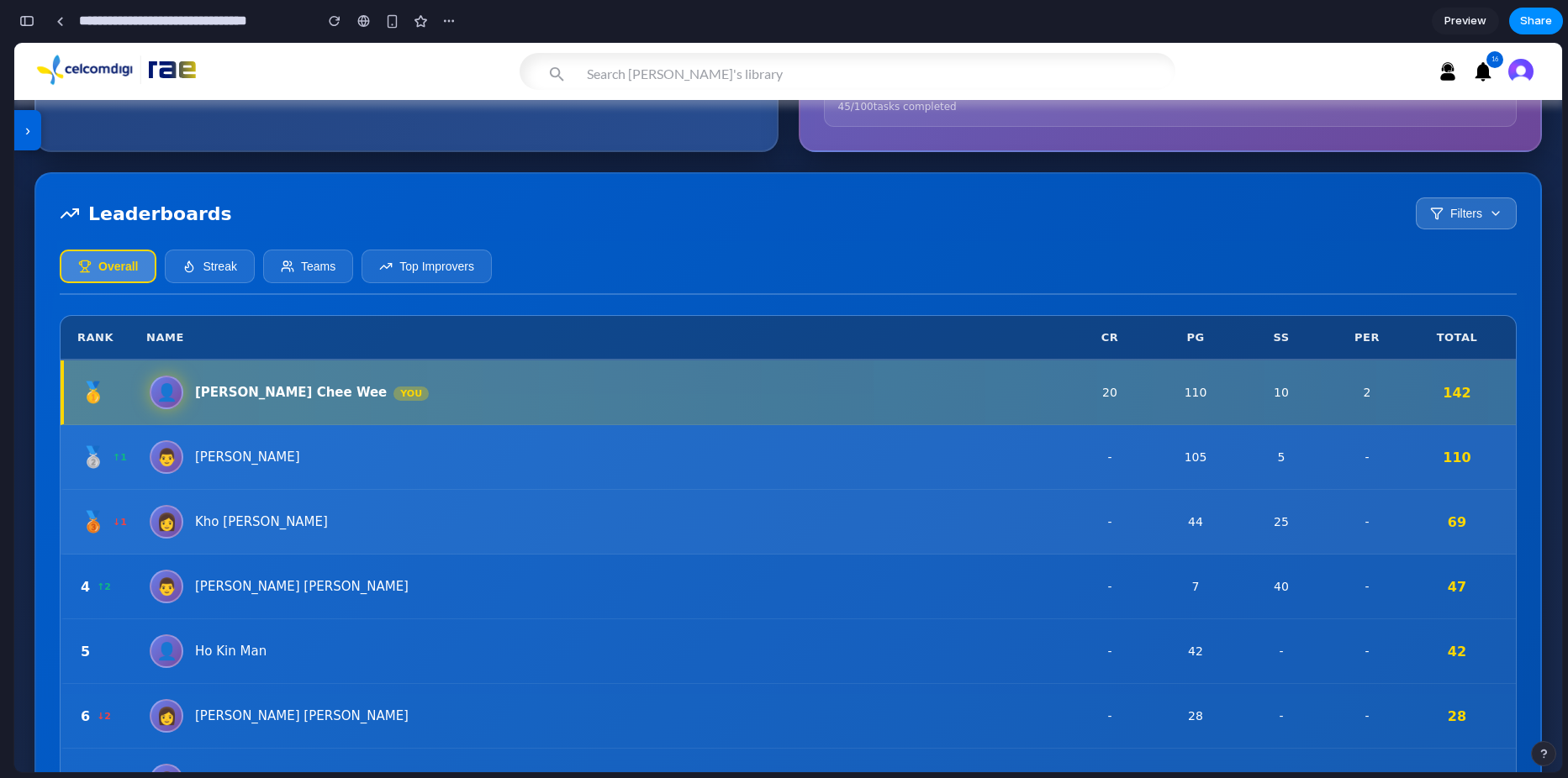
click at [226, 283] on button "Streak" at bounding box center [209, 266] width 89 height 34
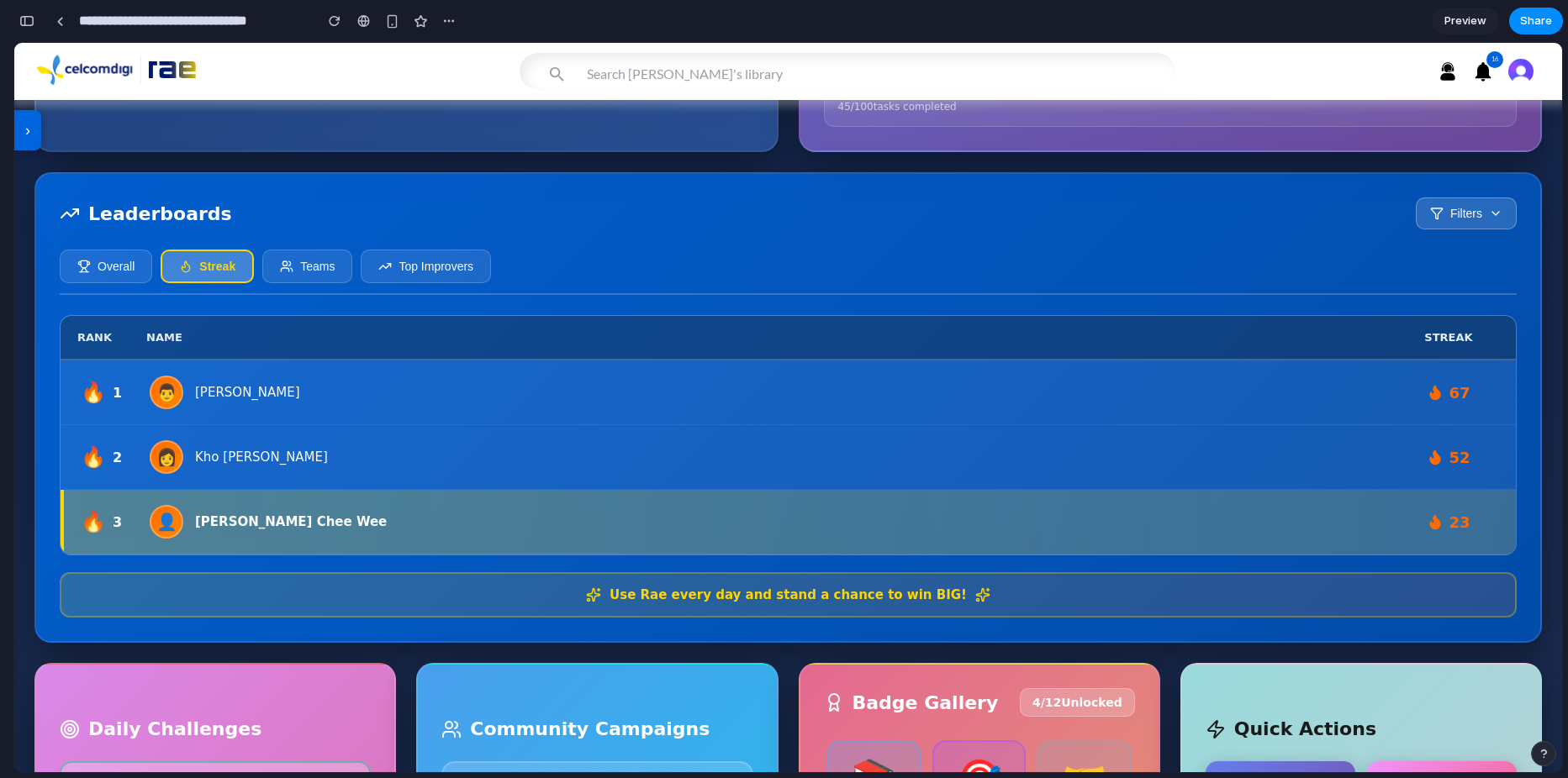
click at [304, 283] on button "Teams" at bounding box center [308, 266] width 90 height 34
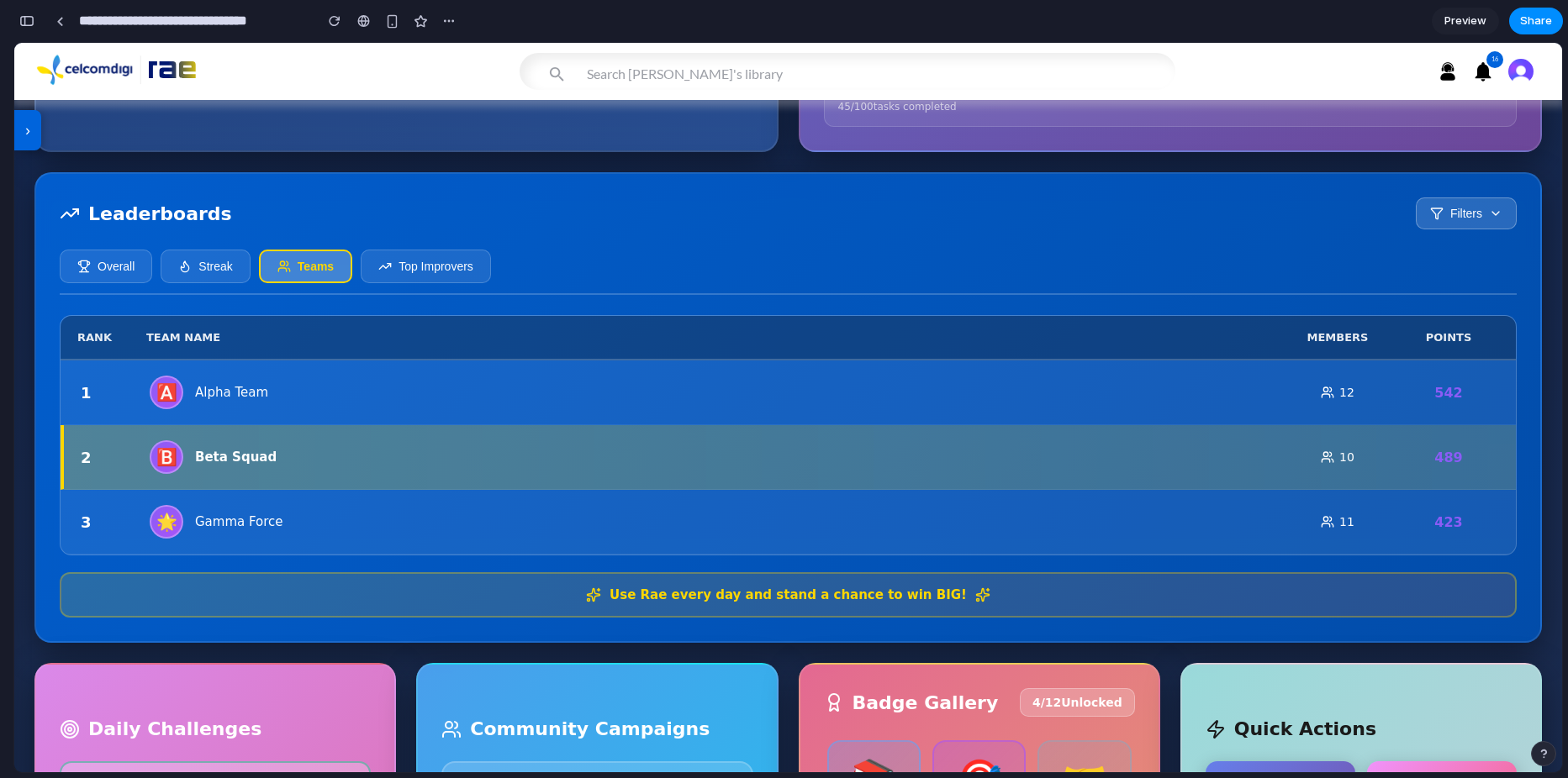
click at [425, 283] on button "Top Improvers" at bounding box center [425, 266] width 130 height 34
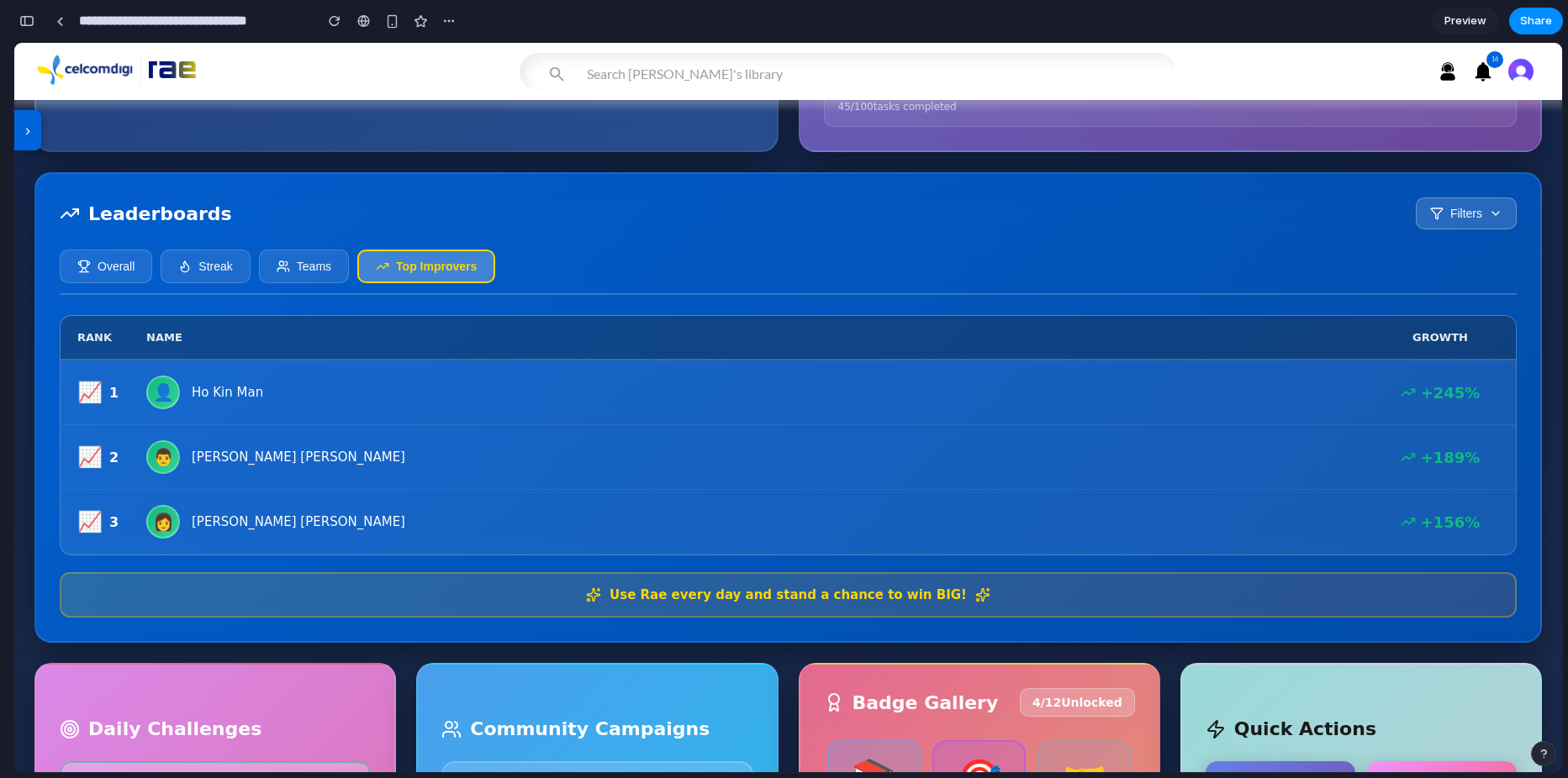
click at [123, 283] on button "Overall" at bounding box center [105, 266] width 93 height 34
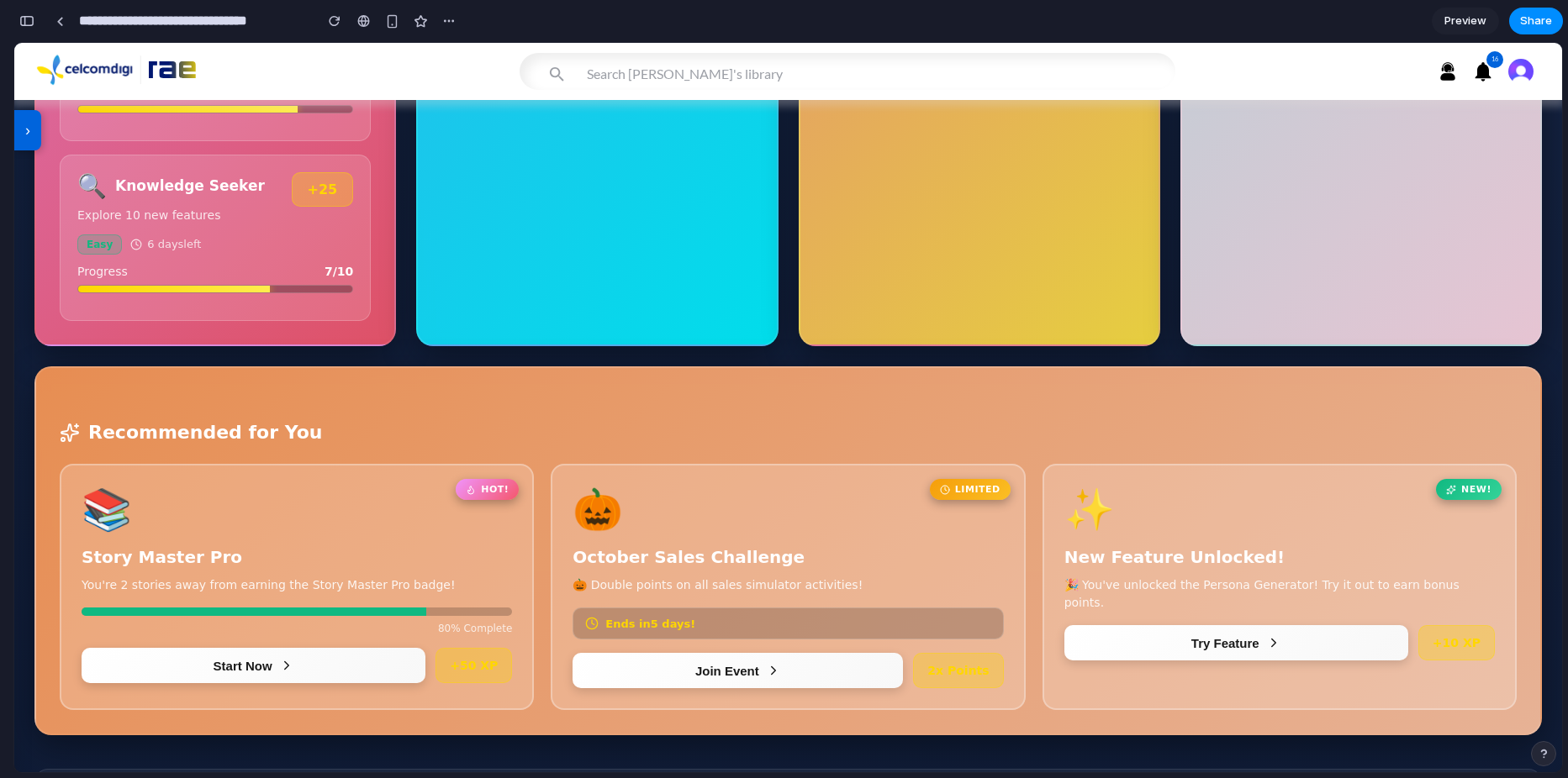
scroll to position [3233, 0]
